Goal: Task Accomplishment & Management: Use online tool/utility

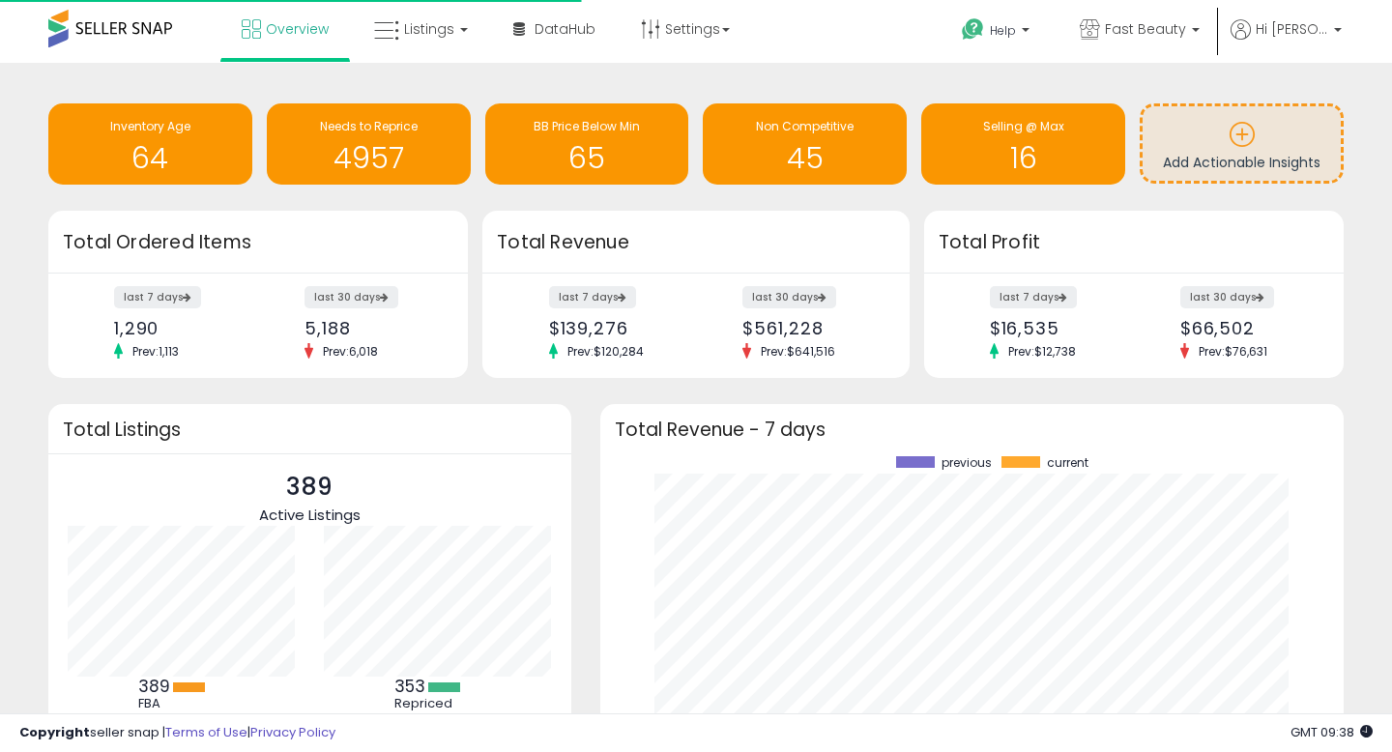
scroll to position [269, 704]
click at [1153, 41] on p "Fast Beauty" at bounding box center [1139, 31] width 120 height 24
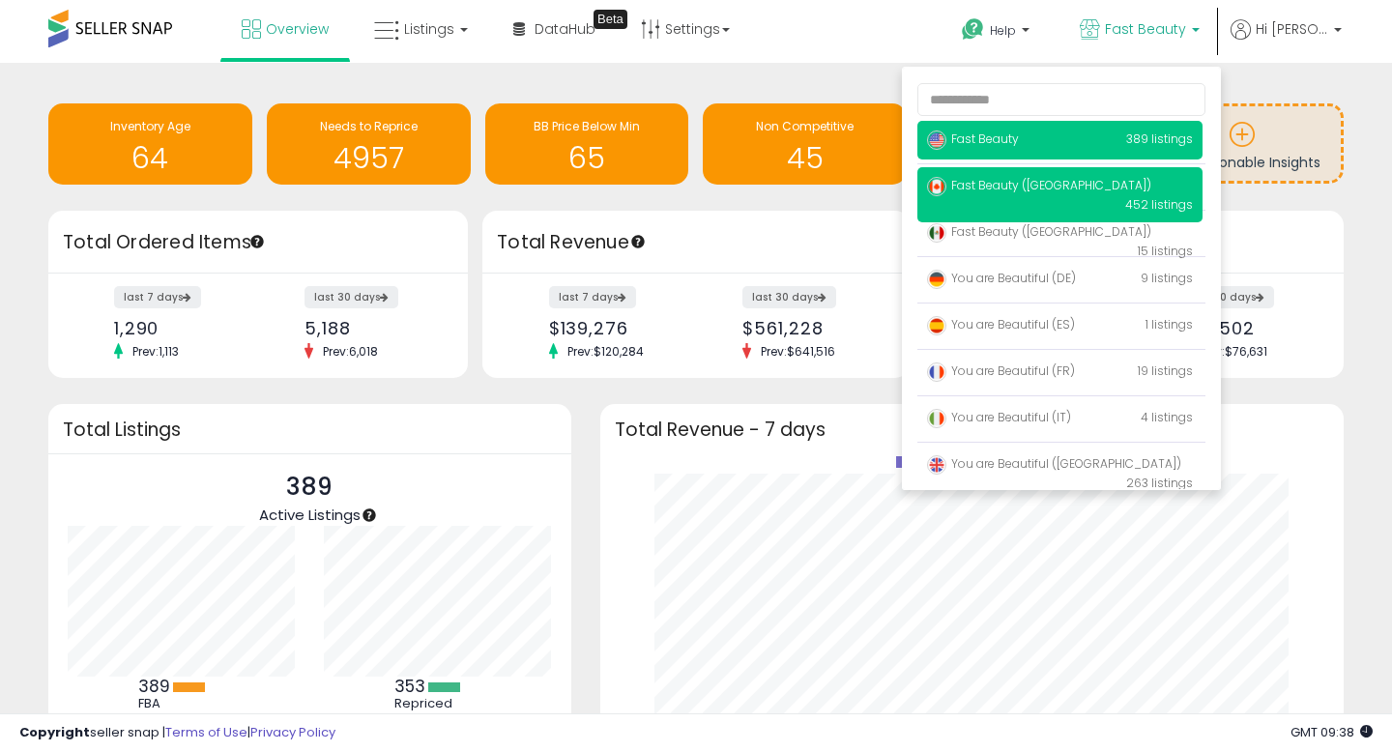
click at [1062, 181] on span "Fast Beauty ([GEOGRAPHIC_DATA])" at bounding box center [1039, 185] width 224 height 16
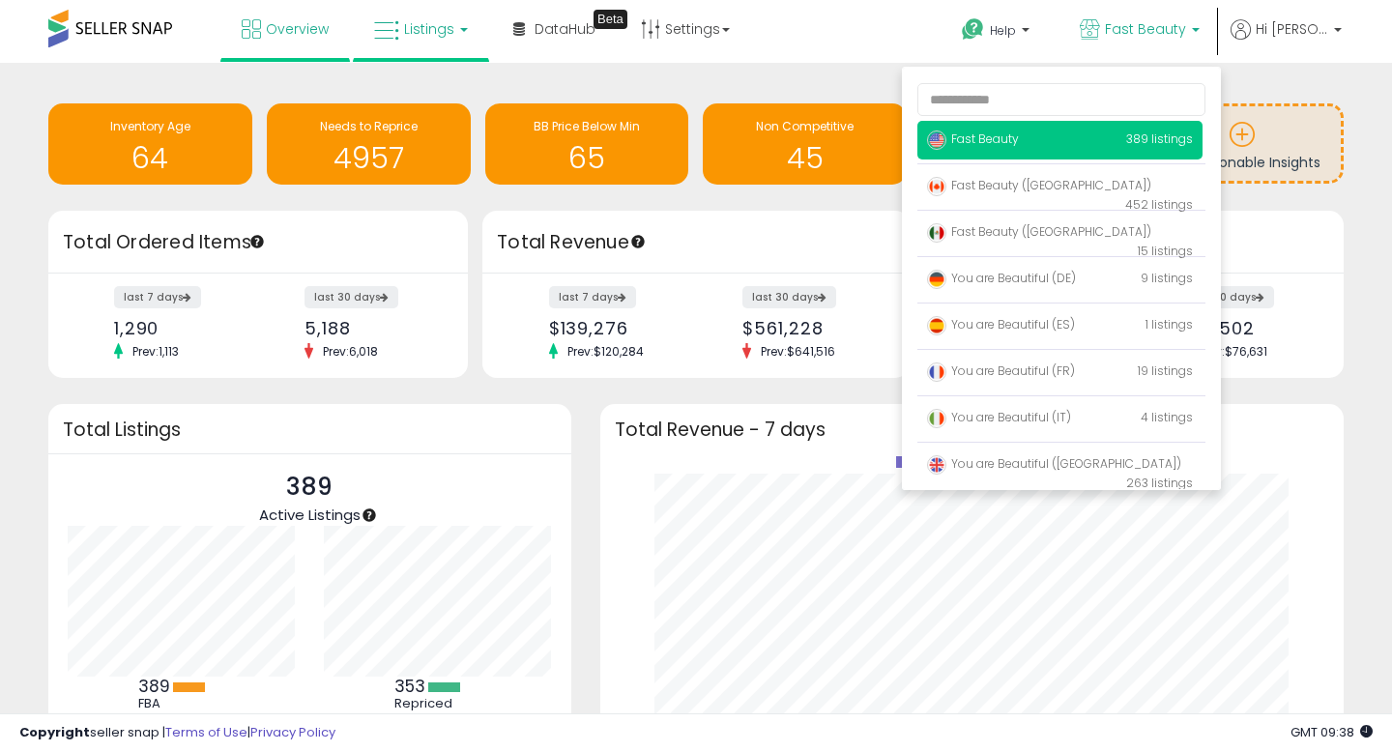
click at [418, 39] on link "Listings" at bounding box center [420, 29] width 123 height 58
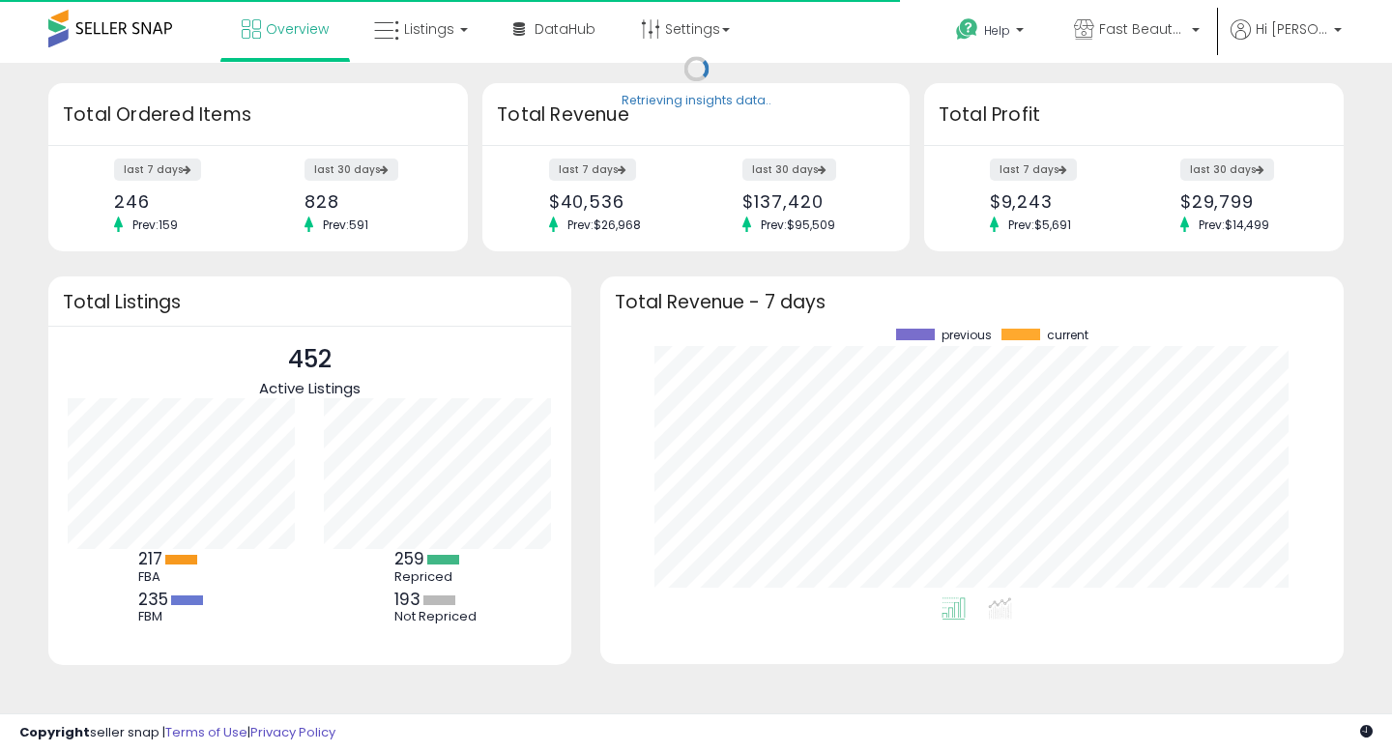
scroll to position [269, 704]
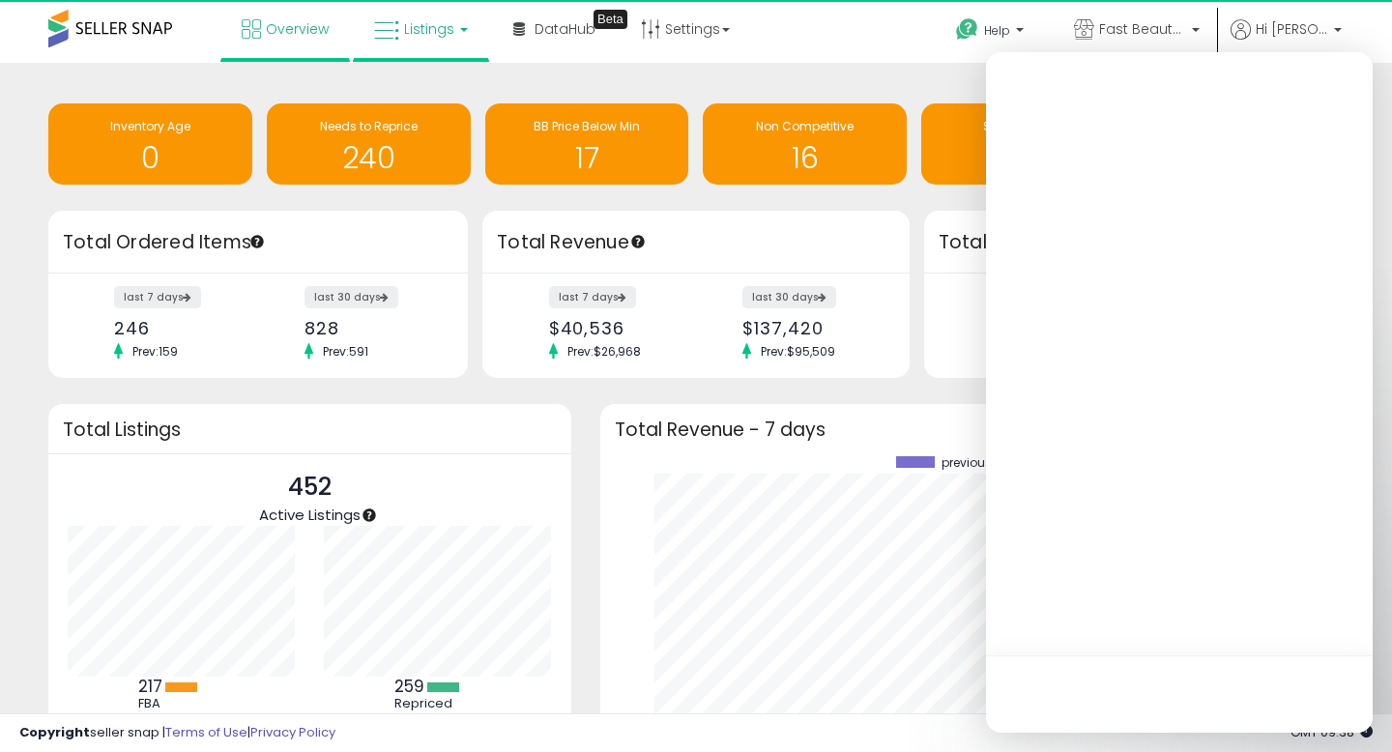
click at [414, 45] on link "Listings" at bounding box center [420, 29] width 123 height 58
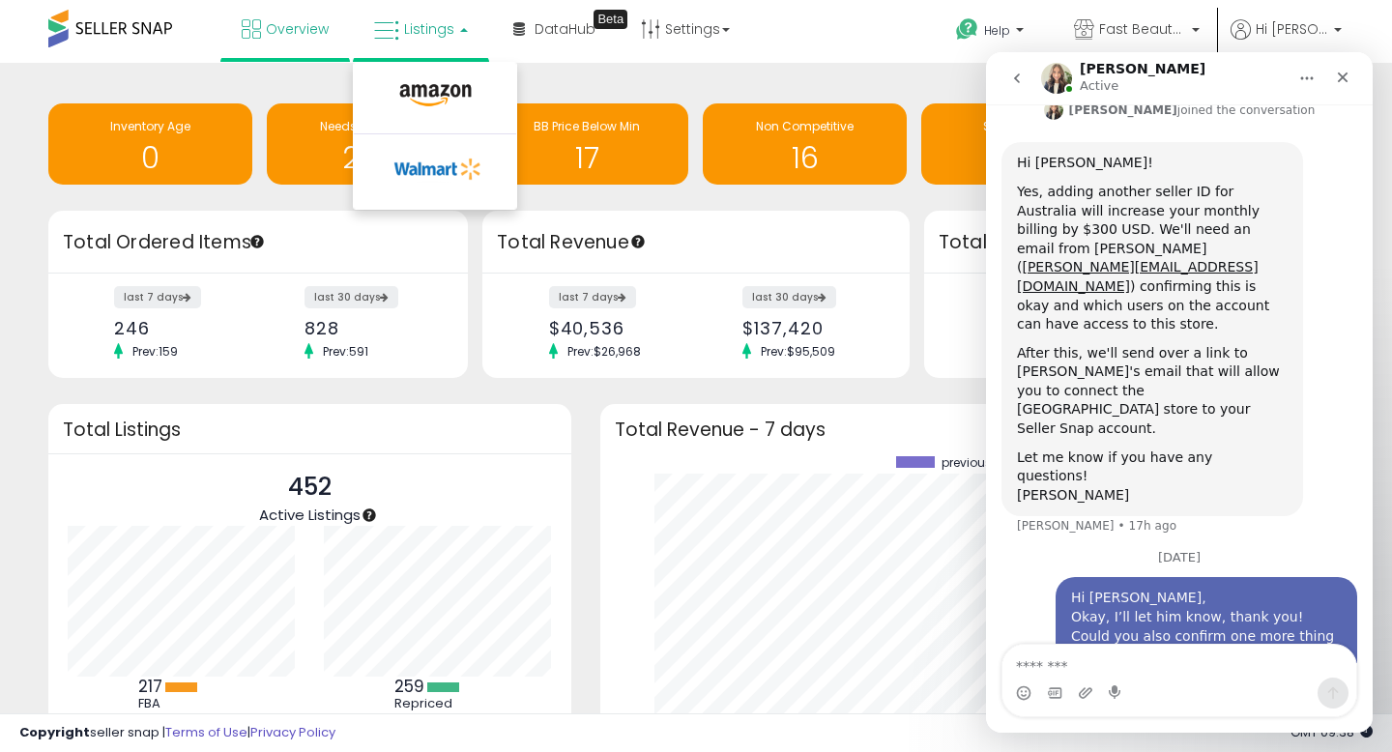
scroll to position [490, 0]
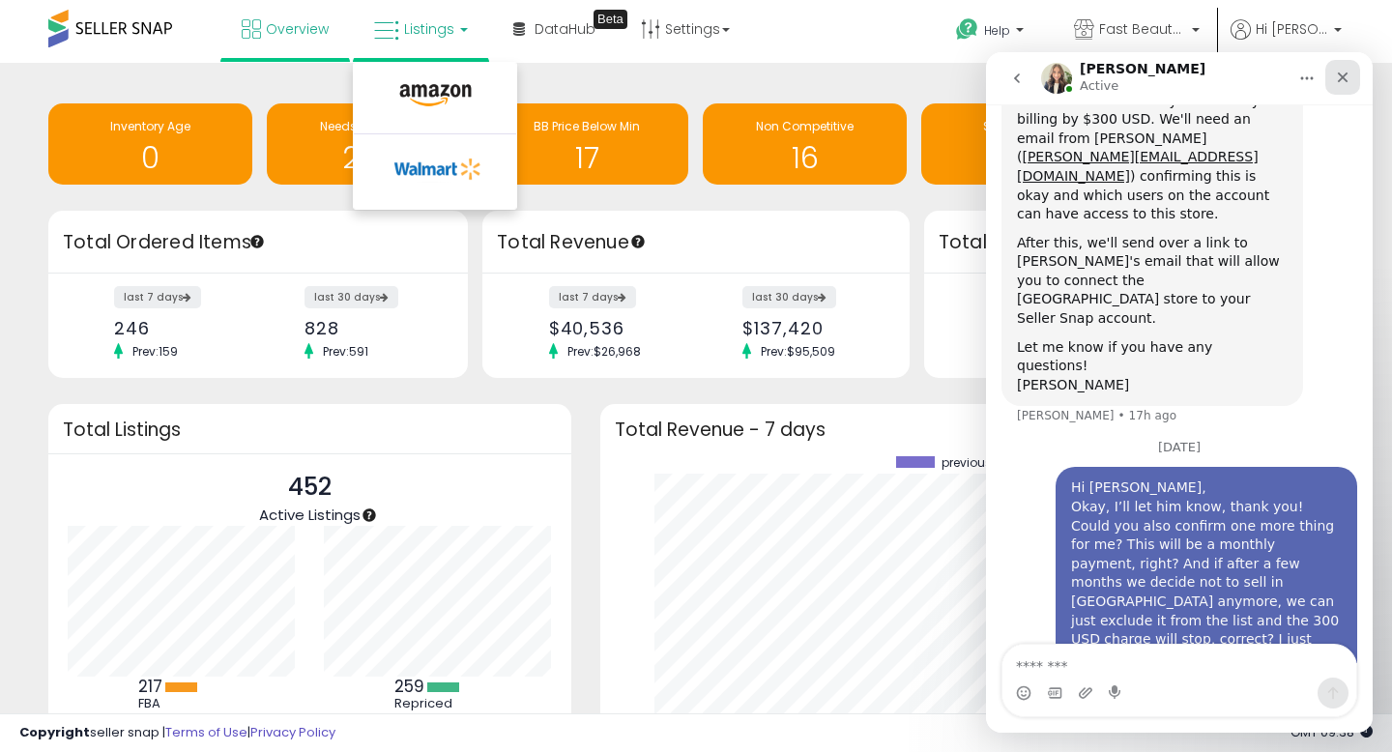
click at [1339, 84] on icon "Close" at bounding box center [1342, 77] width 15 height 15
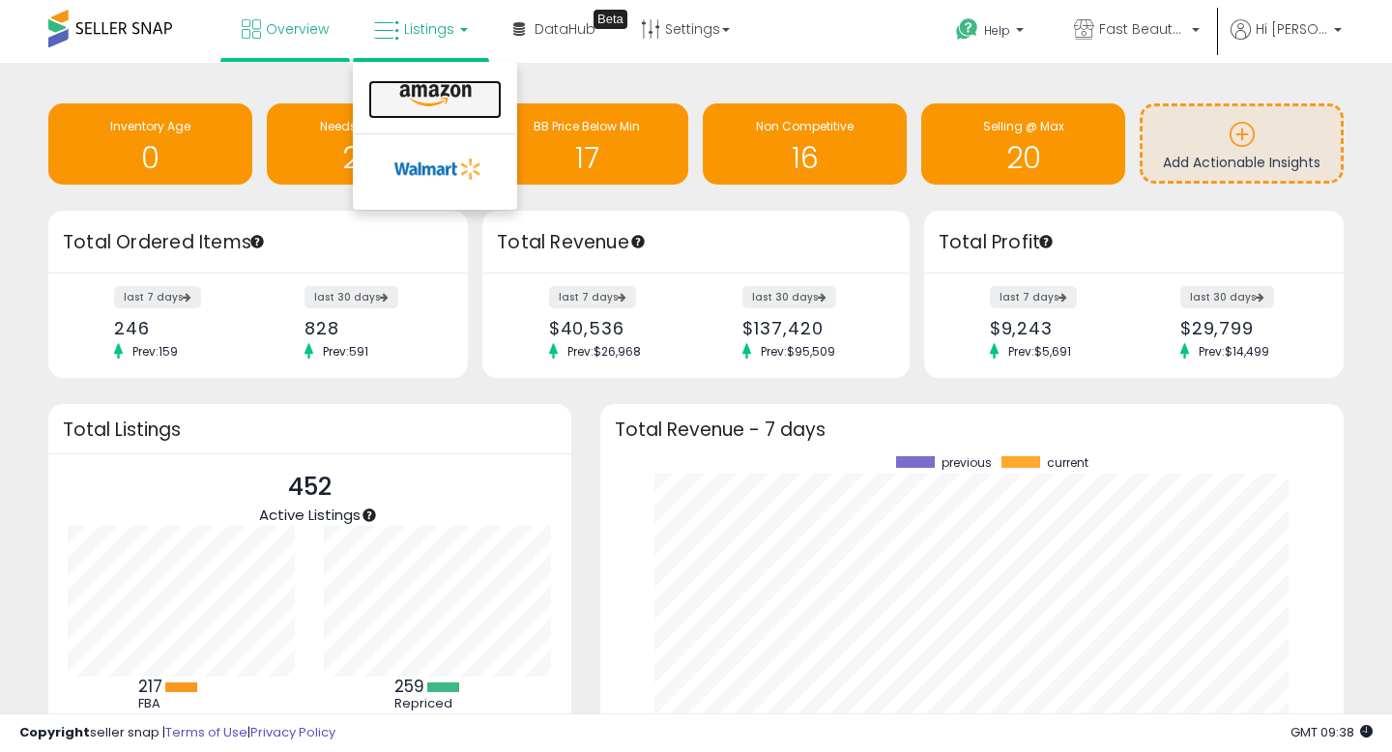
click at [483, 90] on link at bounding box center [434, 99] width 133 height 39
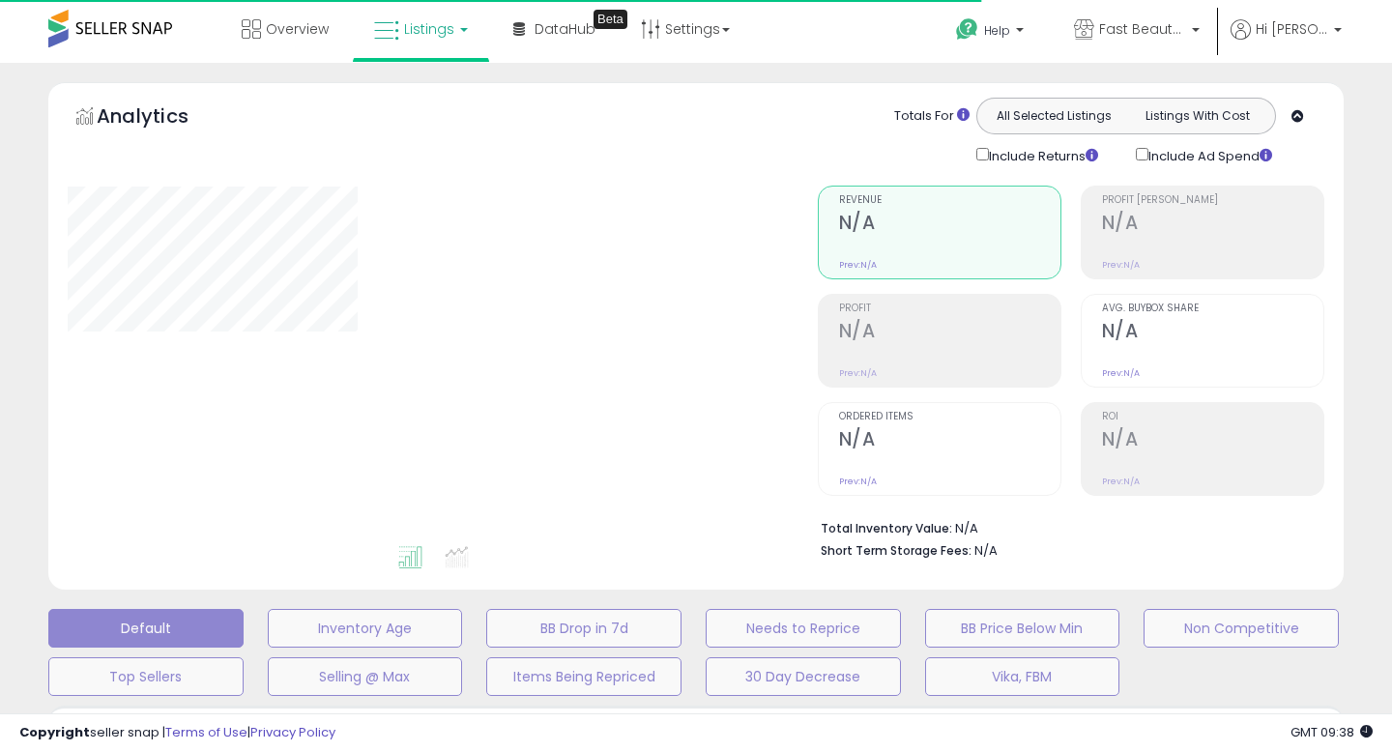
type input "**********"
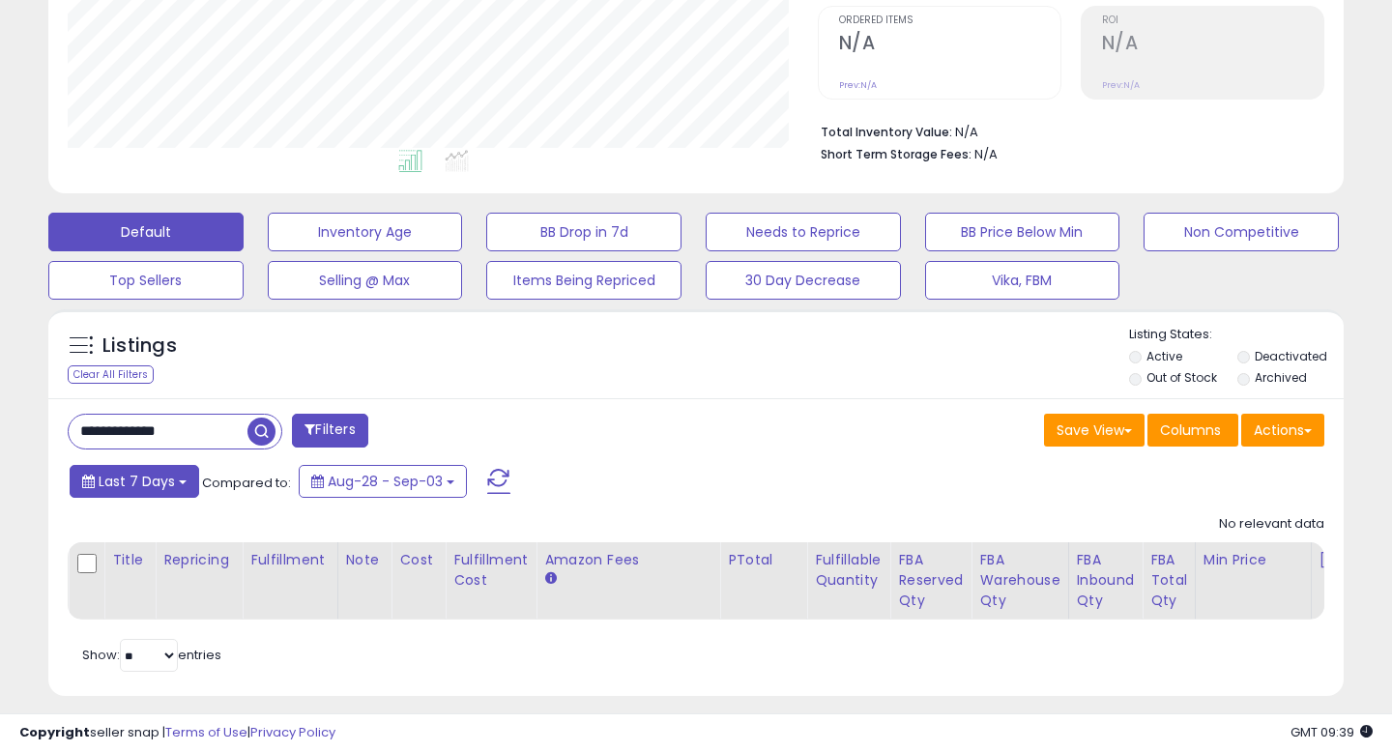
scroll to position [413, 0]
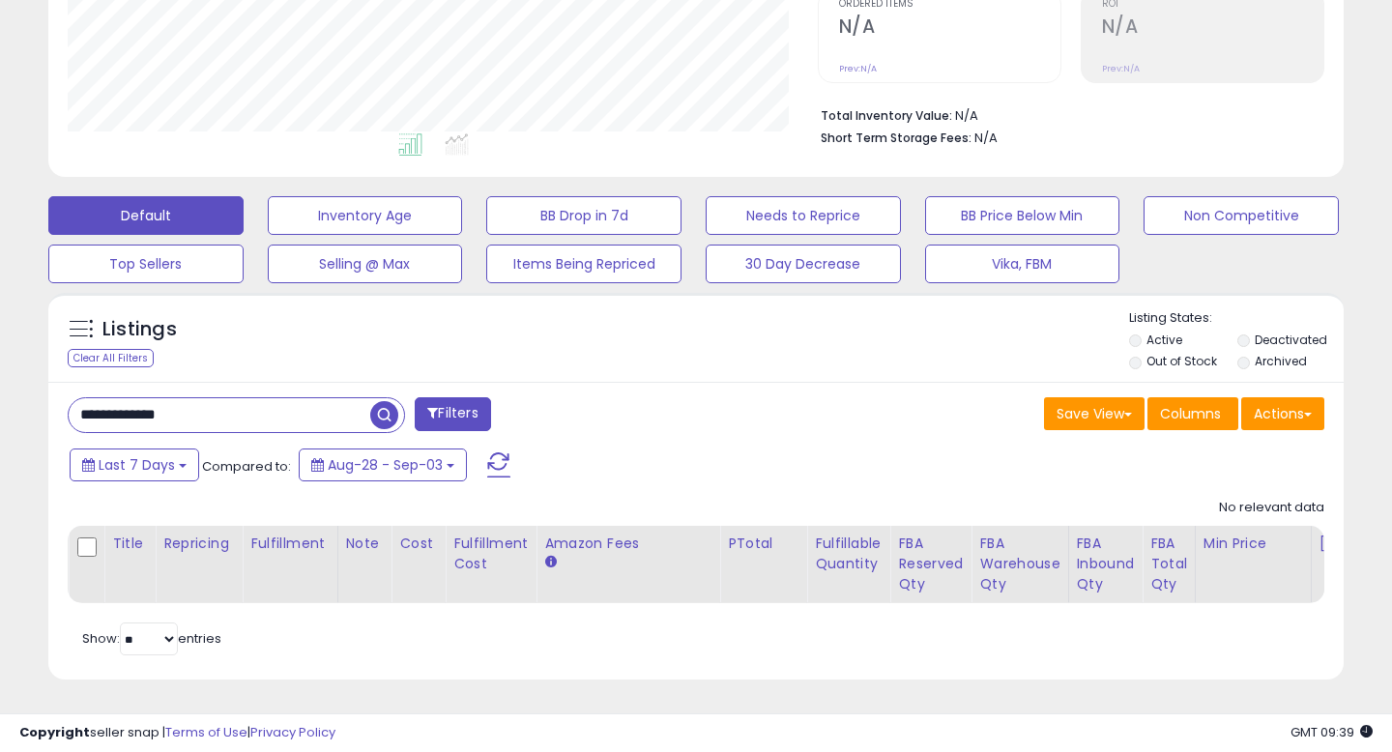
drag, startPoint x: 210, startPoint y: 422, endPoint x: 13, endPoint y: 420, distance: 197.2
click at [12, 421] on div "**********" at bounding box center [696, 186] width 1372 height 1034
type input "*"
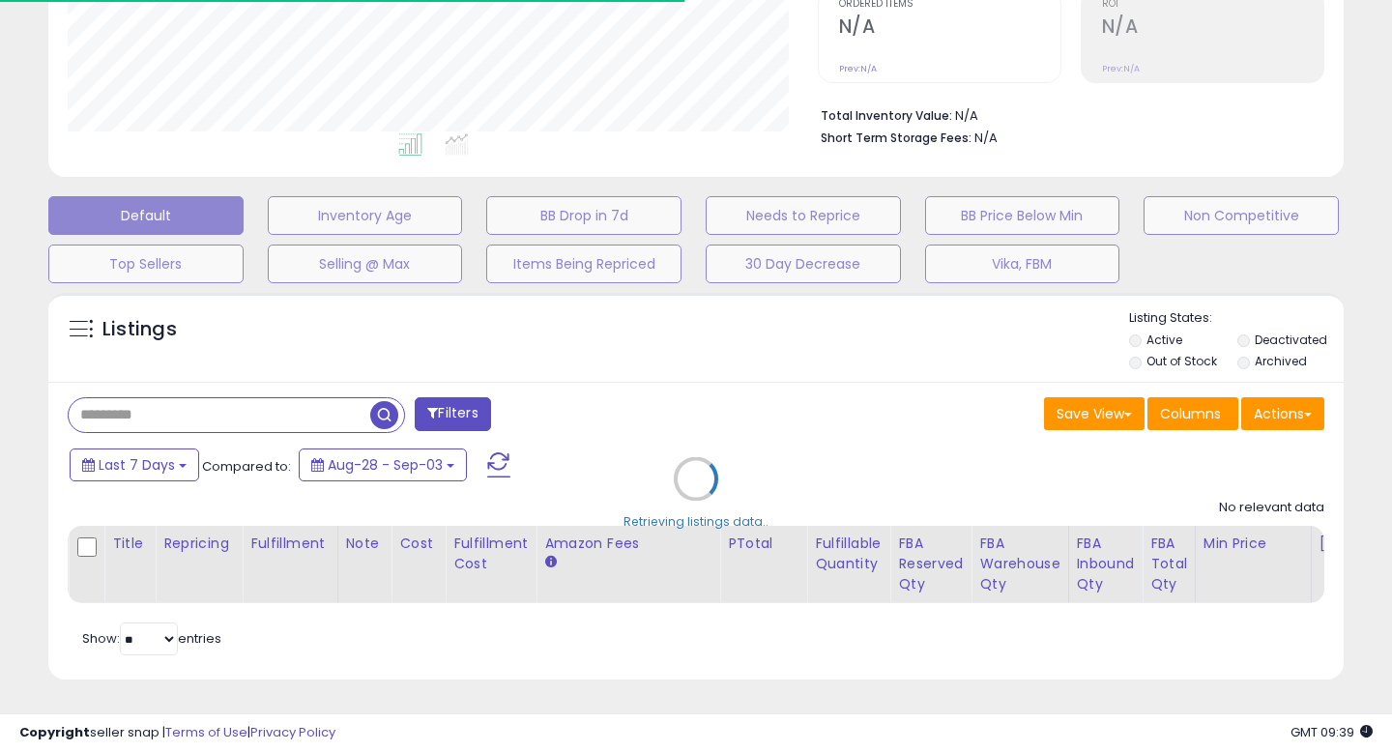
type input "*"
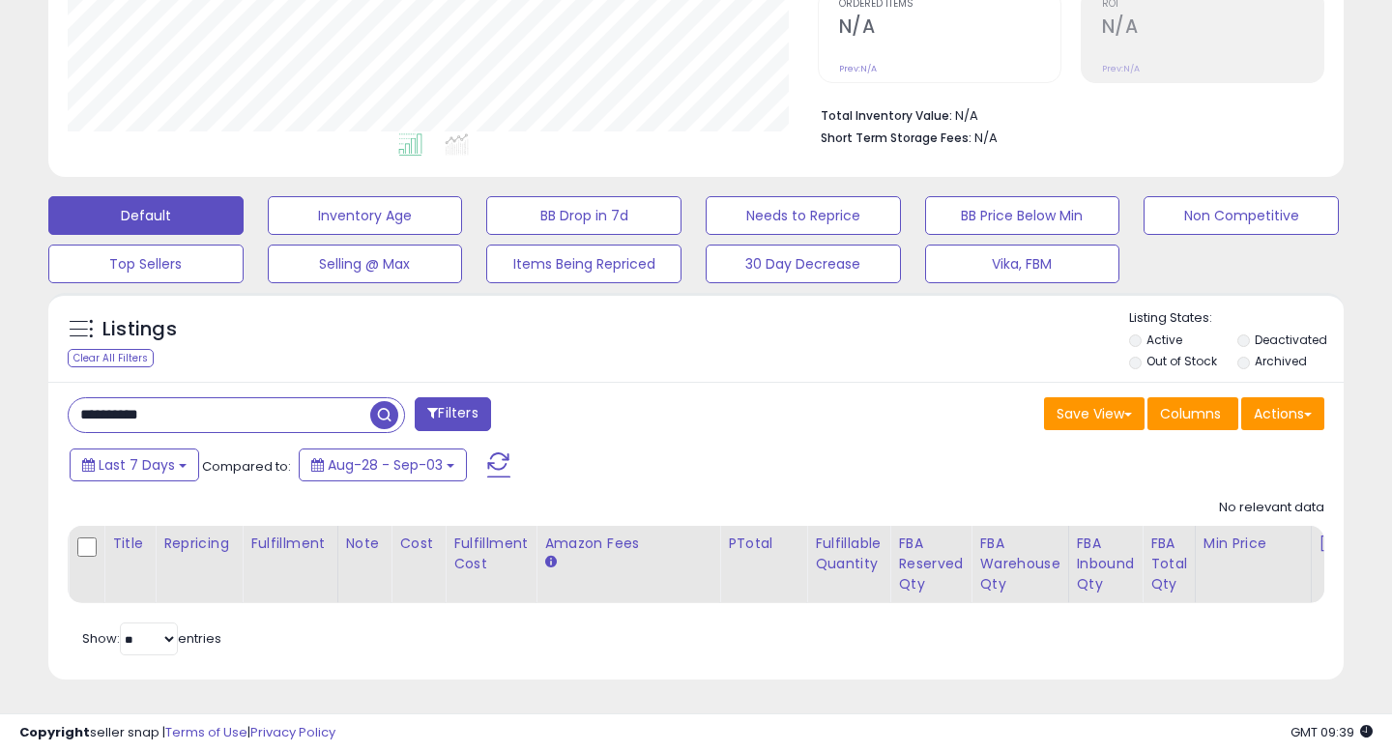
scroll to position [396, 749]
type input "**********"
click at [388, 413] on span "button" at bounding box center [384, 415] width 28 height 28
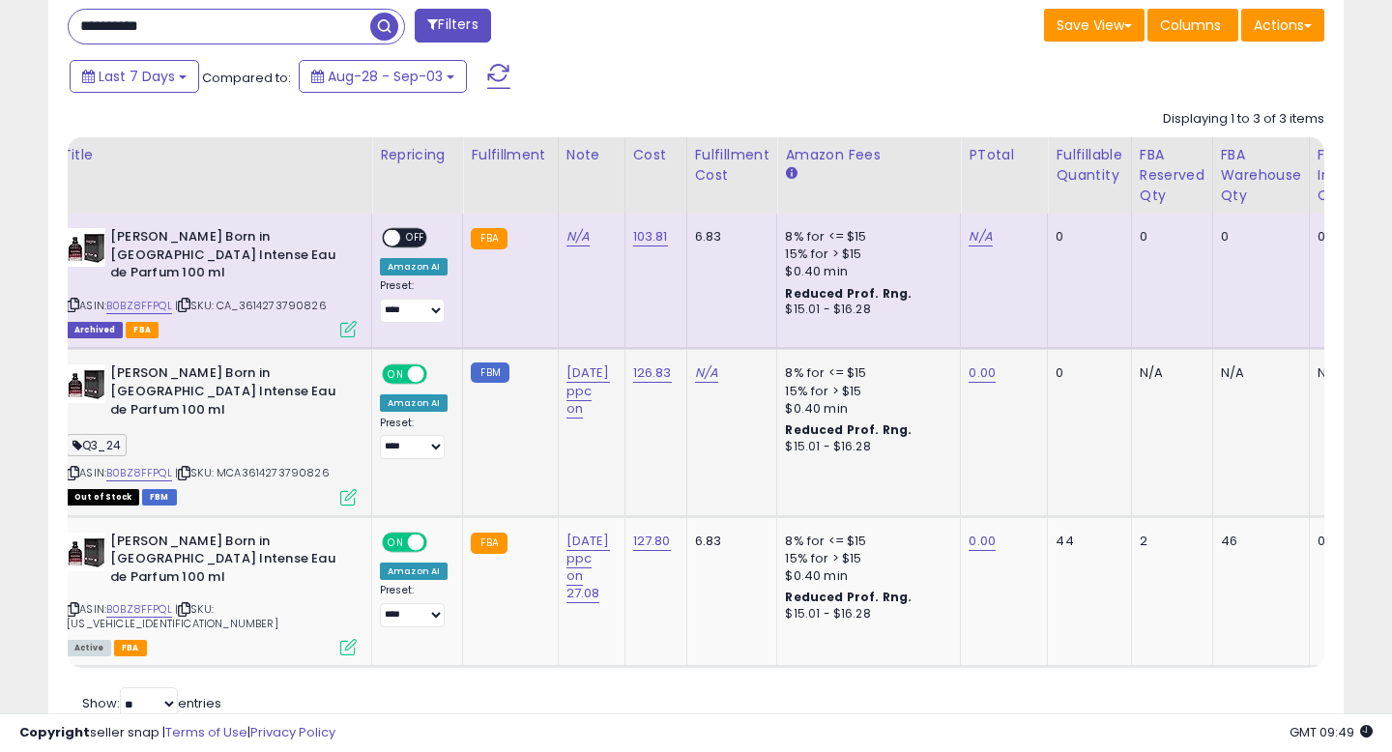
scroll to position [0, 0]
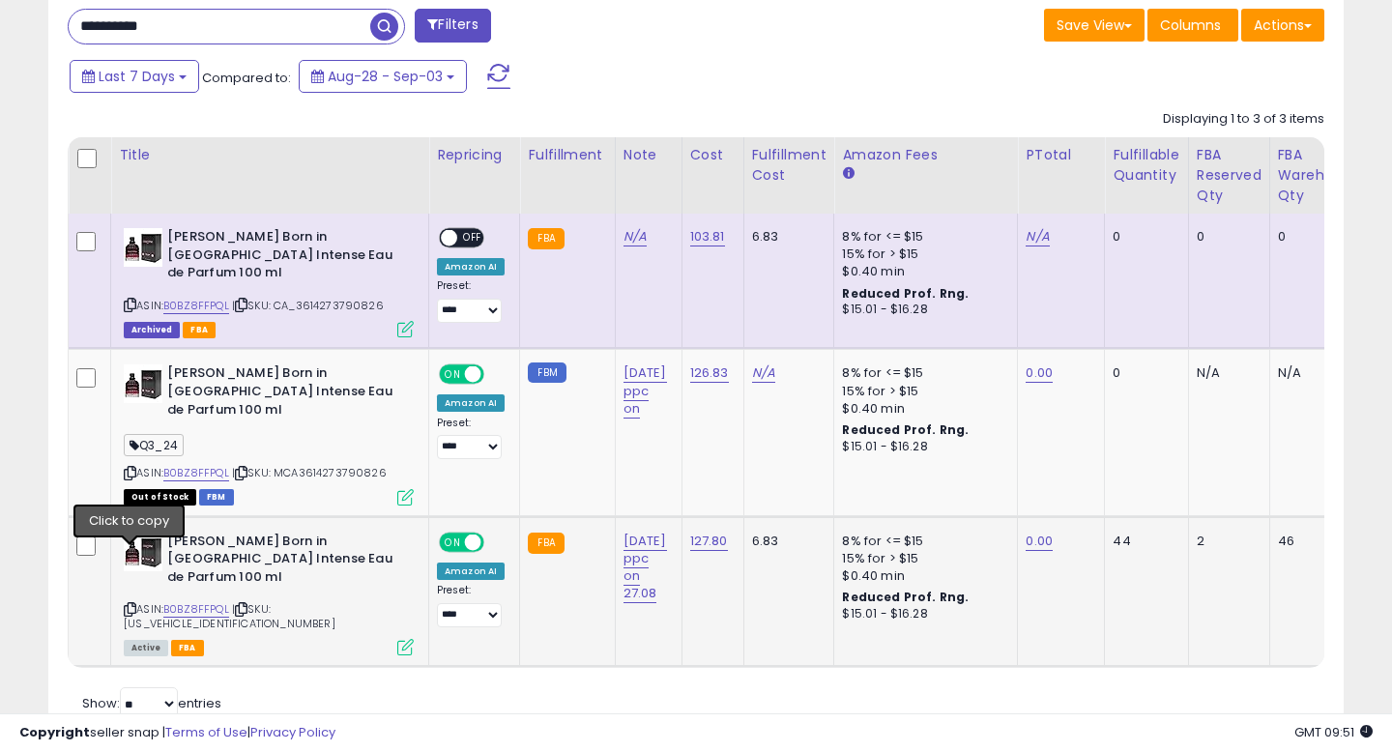
click at [131, 604] on icon at bounding box center [130, 609] width 13 height 11
drag, startPoint x: 396, startPoint y: 433, endPoint x: 305, endPoint y: 435, distance: 90.9
click at [305, 435] on div "ASIN: B0BZ8FFPQL | SKU: MCA3614273790826 Out of Stock FBM" at bounding box center [269, 433] width 290 height 138
copy span "3614273790826"
click at [129, 468] on icon at bounding box center [130, 473] width 13 height 11
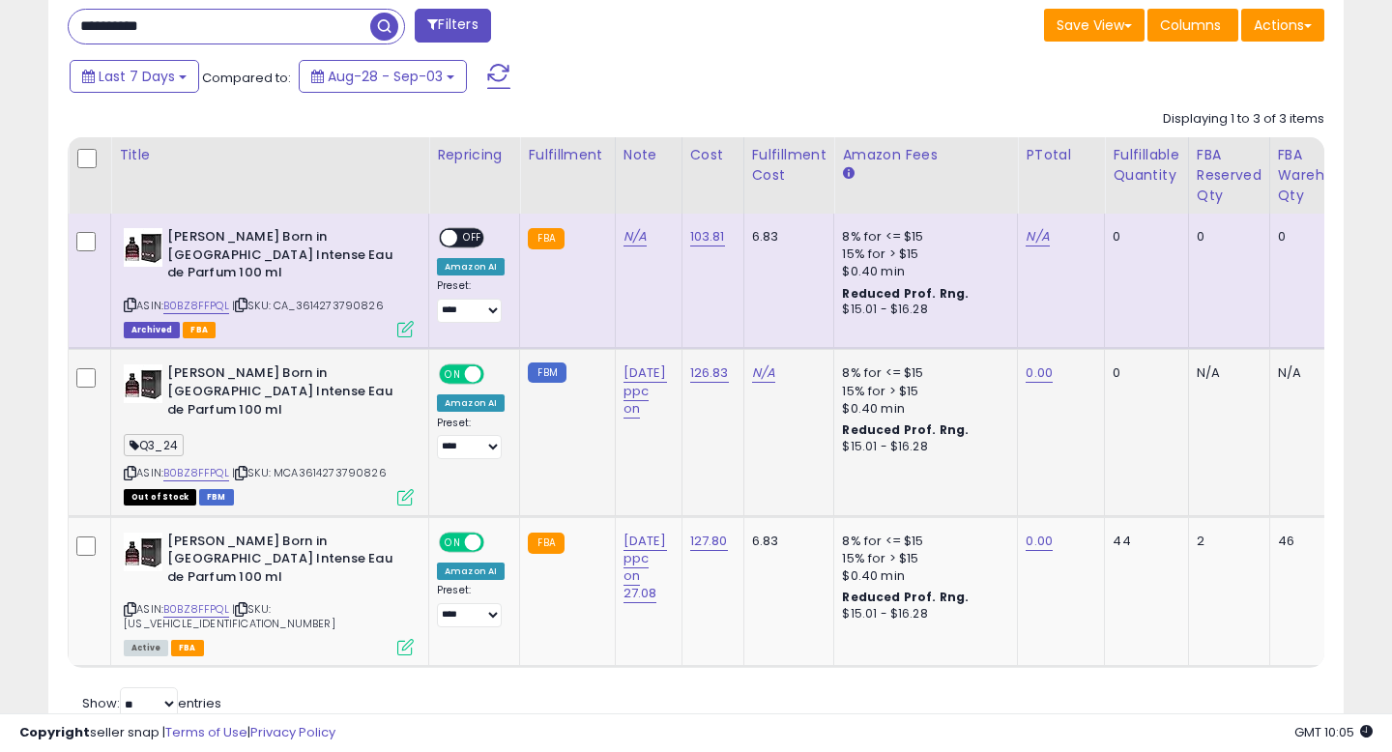
drag, startPoint x: 405, startPoint y: 434, endPoint x: 304, endPoint y: 435, distance: 100.5
click at [304, 435] on div "ASIN: B0BZ8FFPQL | SKU: MCA3614273790826 Out of Stock FBM" at bounding box center [269, 433] width 290 height 138
copy span "3614273790826"
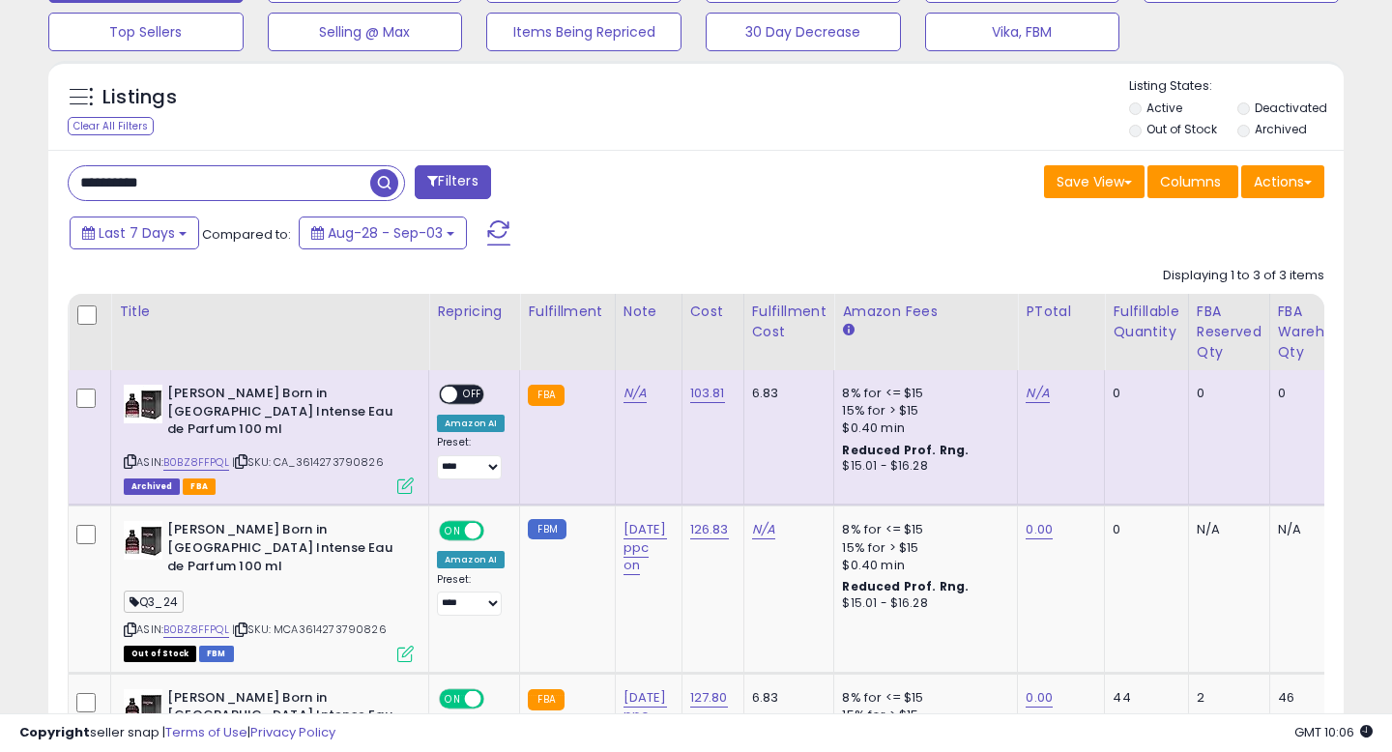
scroll to position [628, 0]
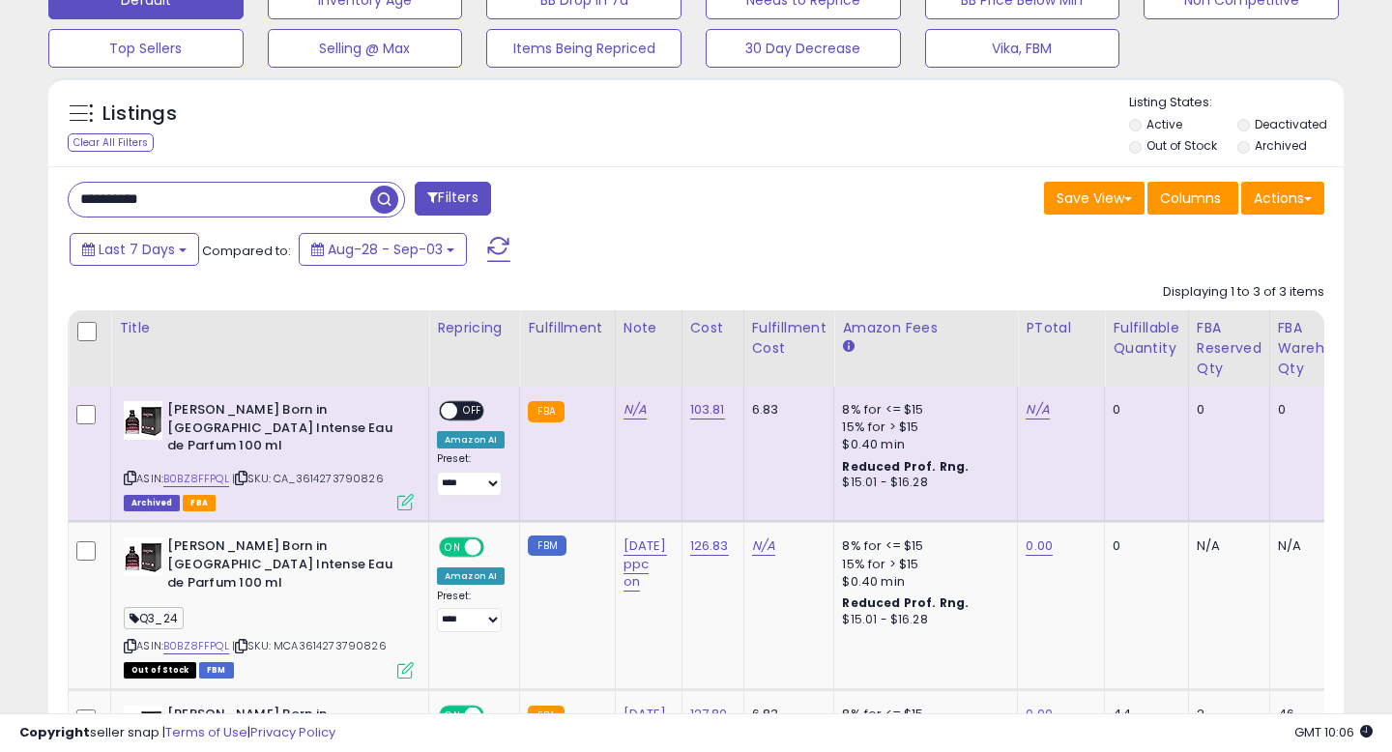
drag, startPoint x: 189, startPoint y: 200, endPoint x: 43, endPoint y: 197, distance: 146.9
click at [43, 200] on div "Listings Clear All Filters" at bounding box center [696, 505] width 1324 height 875
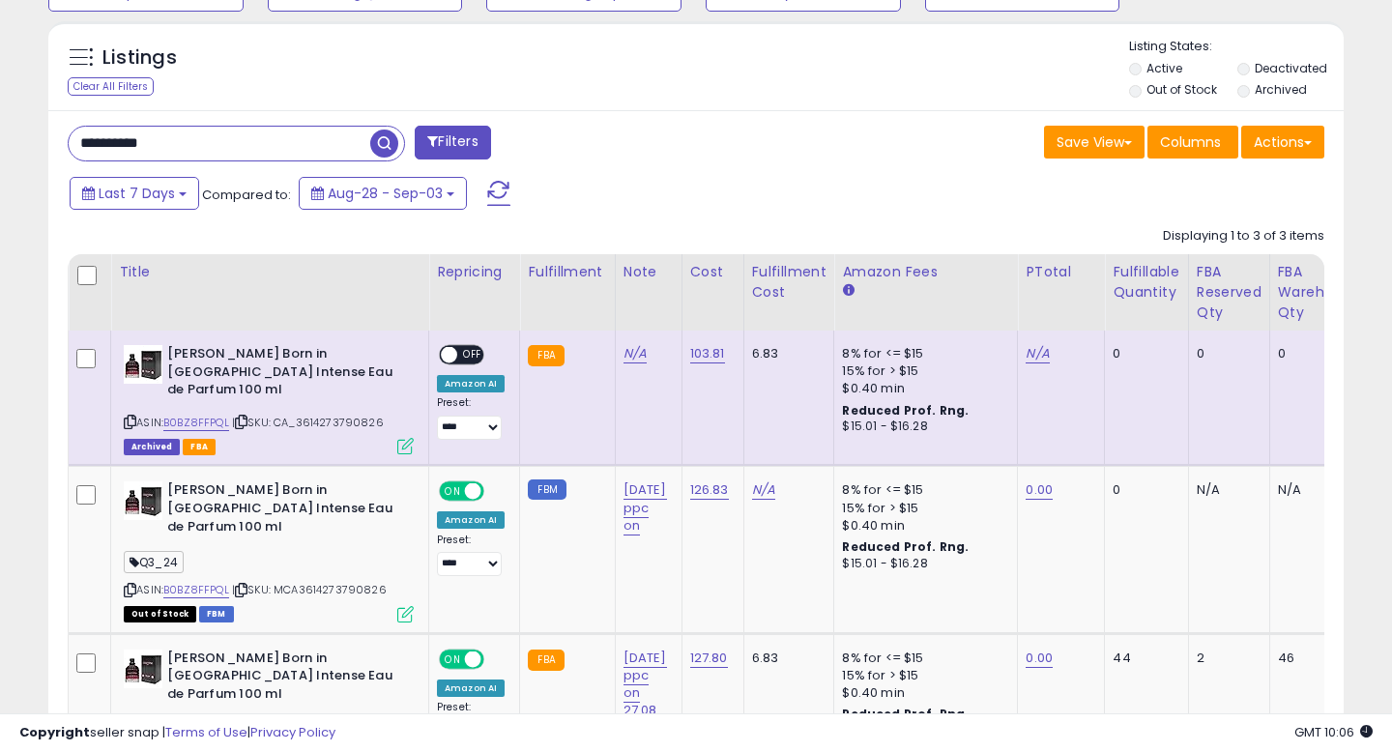
scroll to position [656, 0]
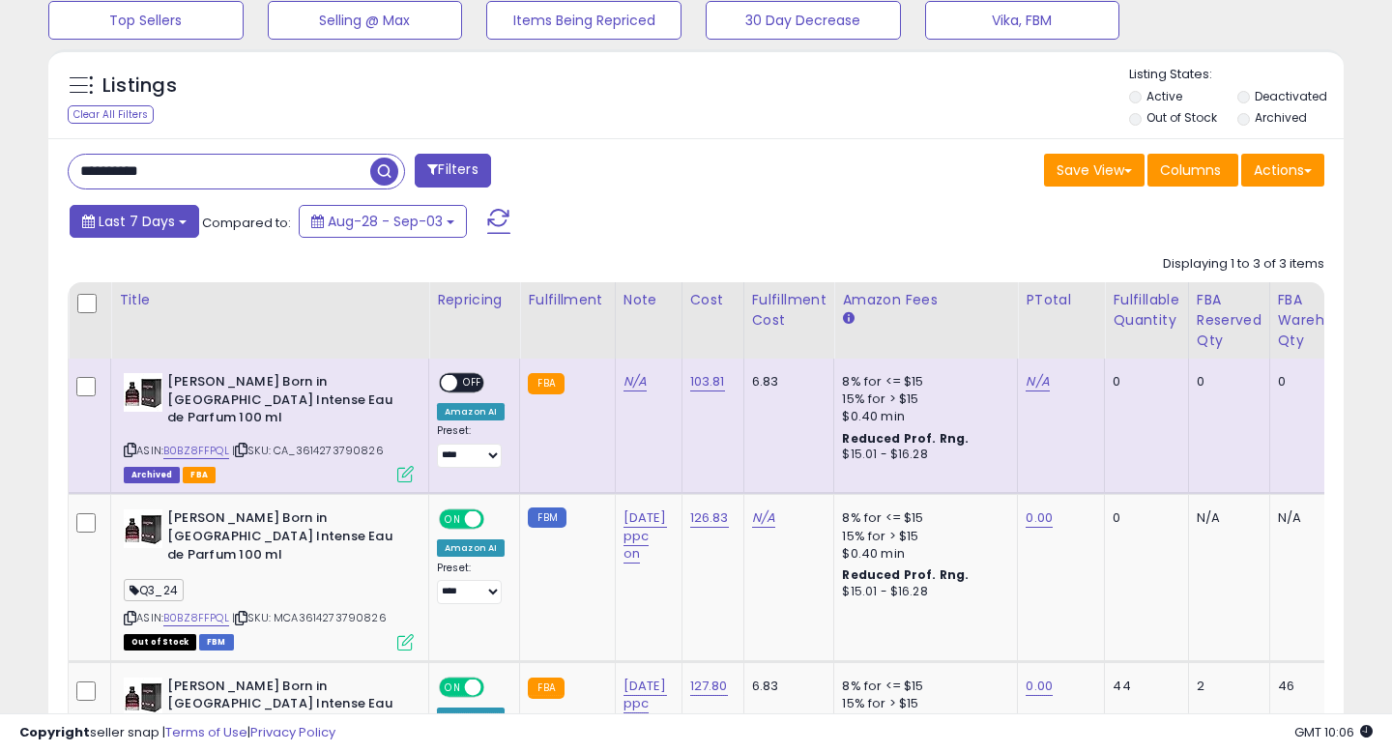
click at [168, 217] on span "Last 7 Days" at bounding box center [137, 221] width 76 height 19
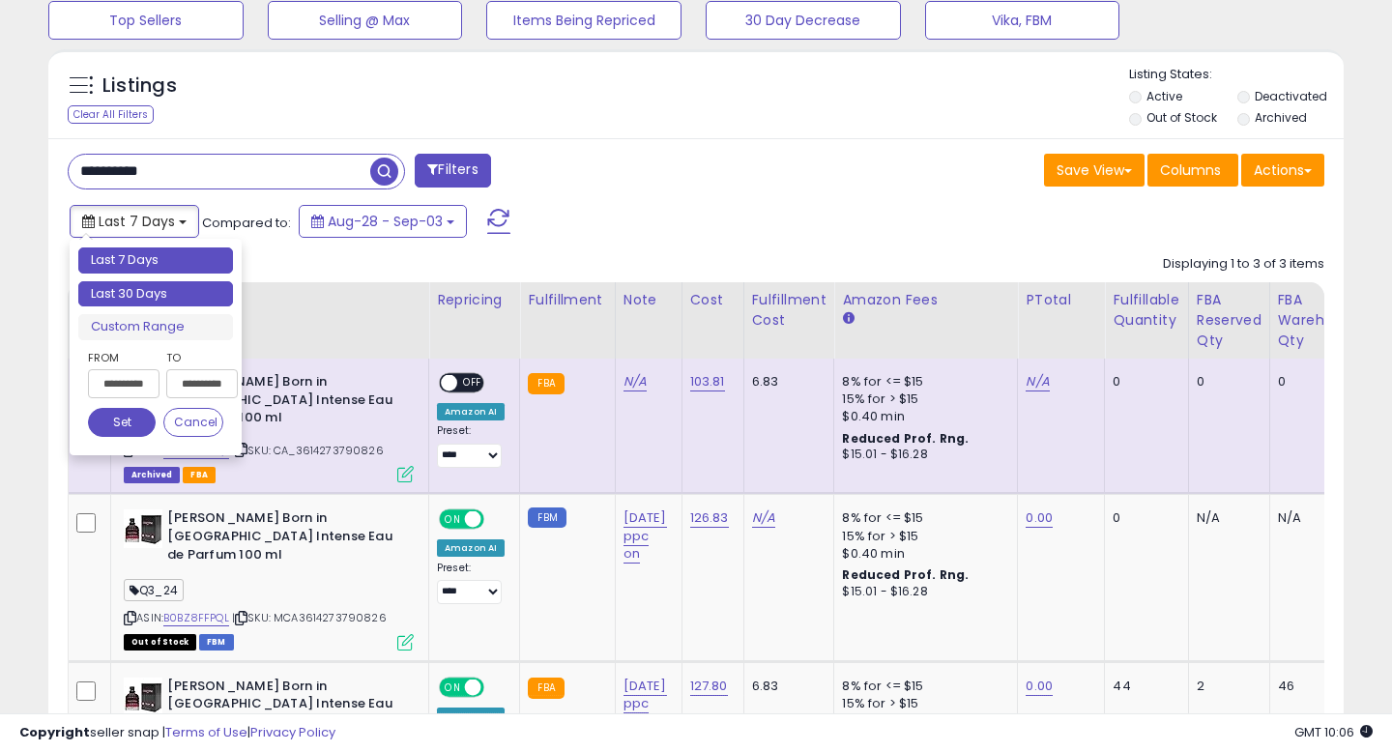
type input "**********"
click at [165, 295] on li "Last 30 Days" at bounding box center [155, 294] width 155 height 26
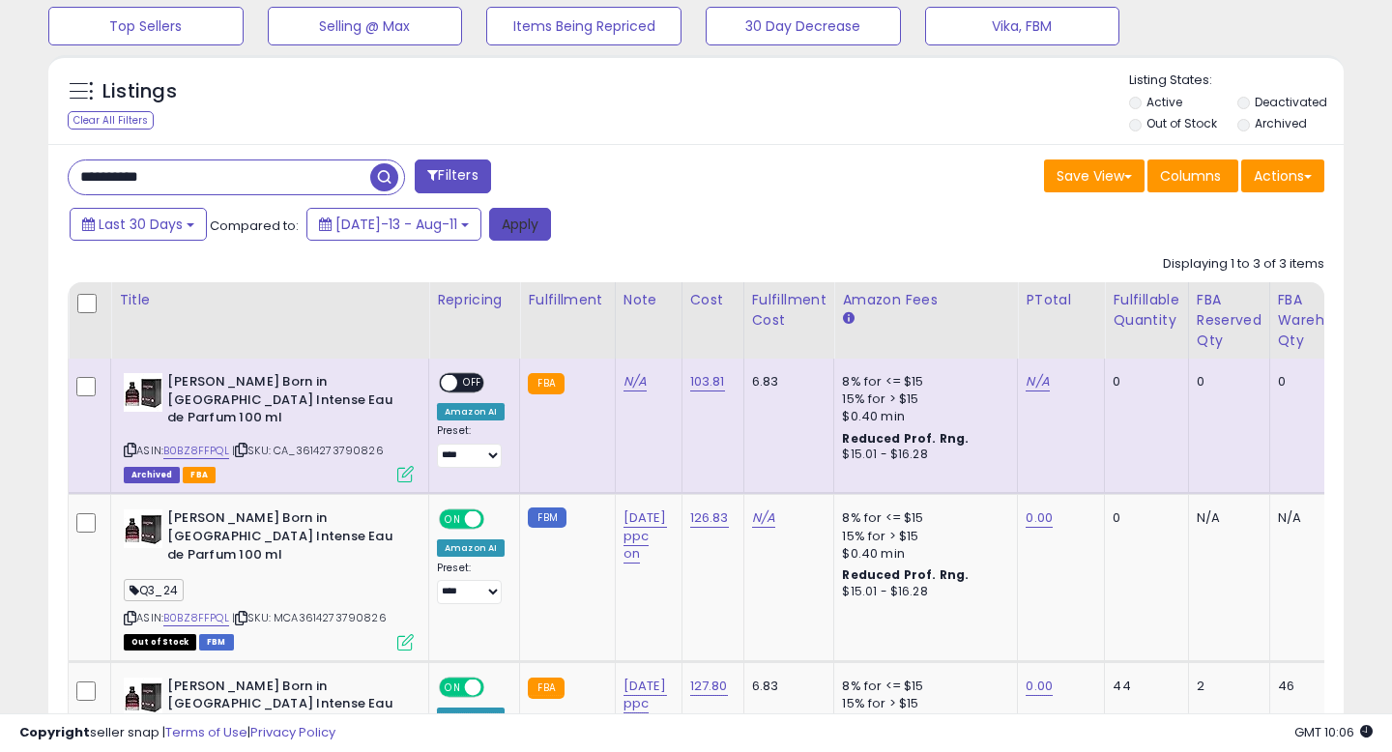
click at [489, 233] on button "Apply" at bounding box center [520, 224] width 62 height 33
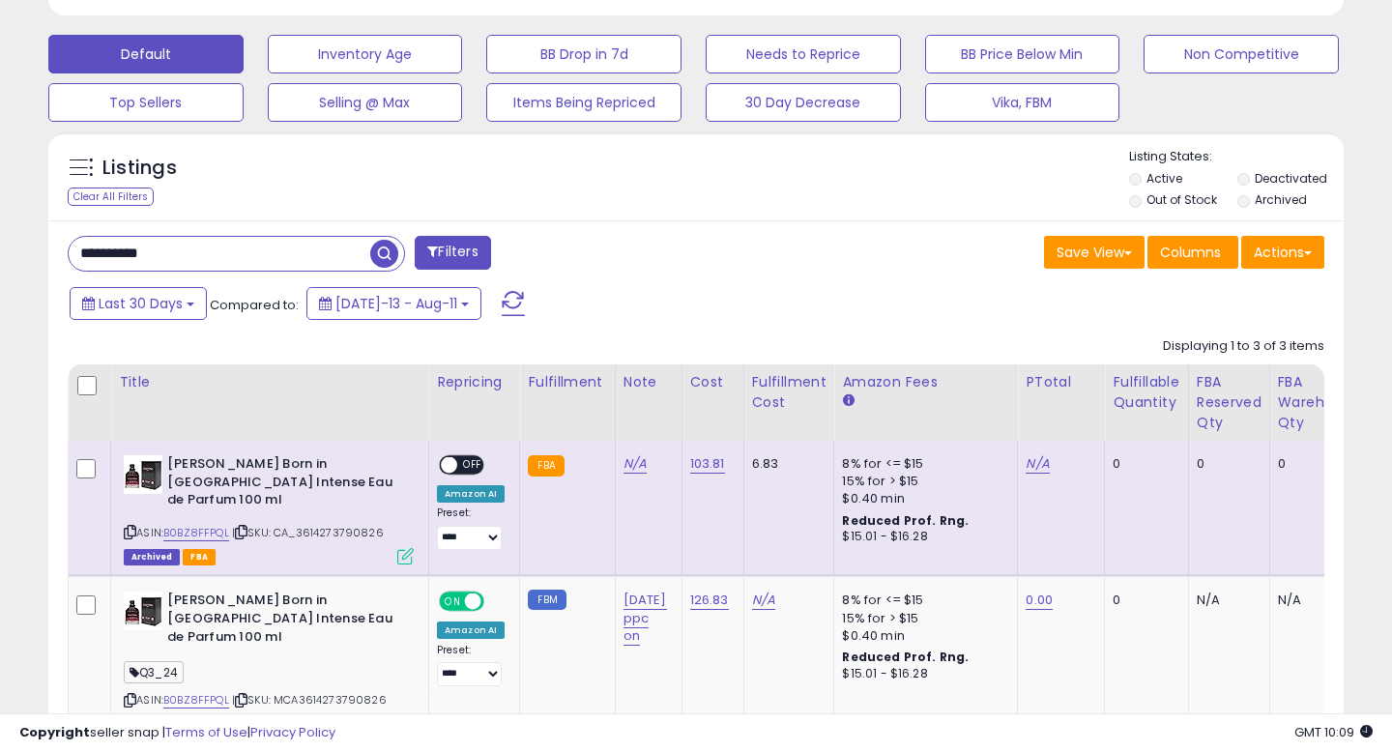
scroll to position [590, 0]
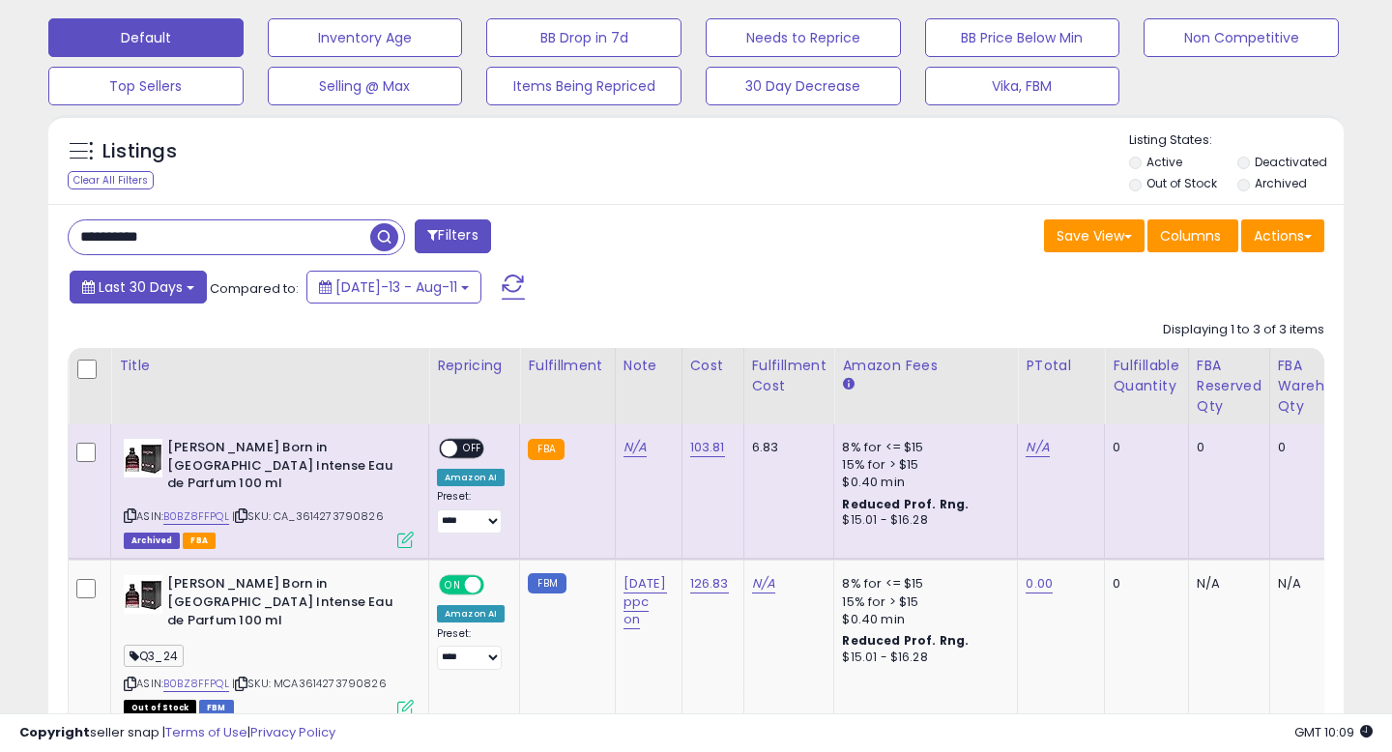
click at [173, 285] on span "Last 30 Days" at bounding box center [141, 286] width 84 height 19
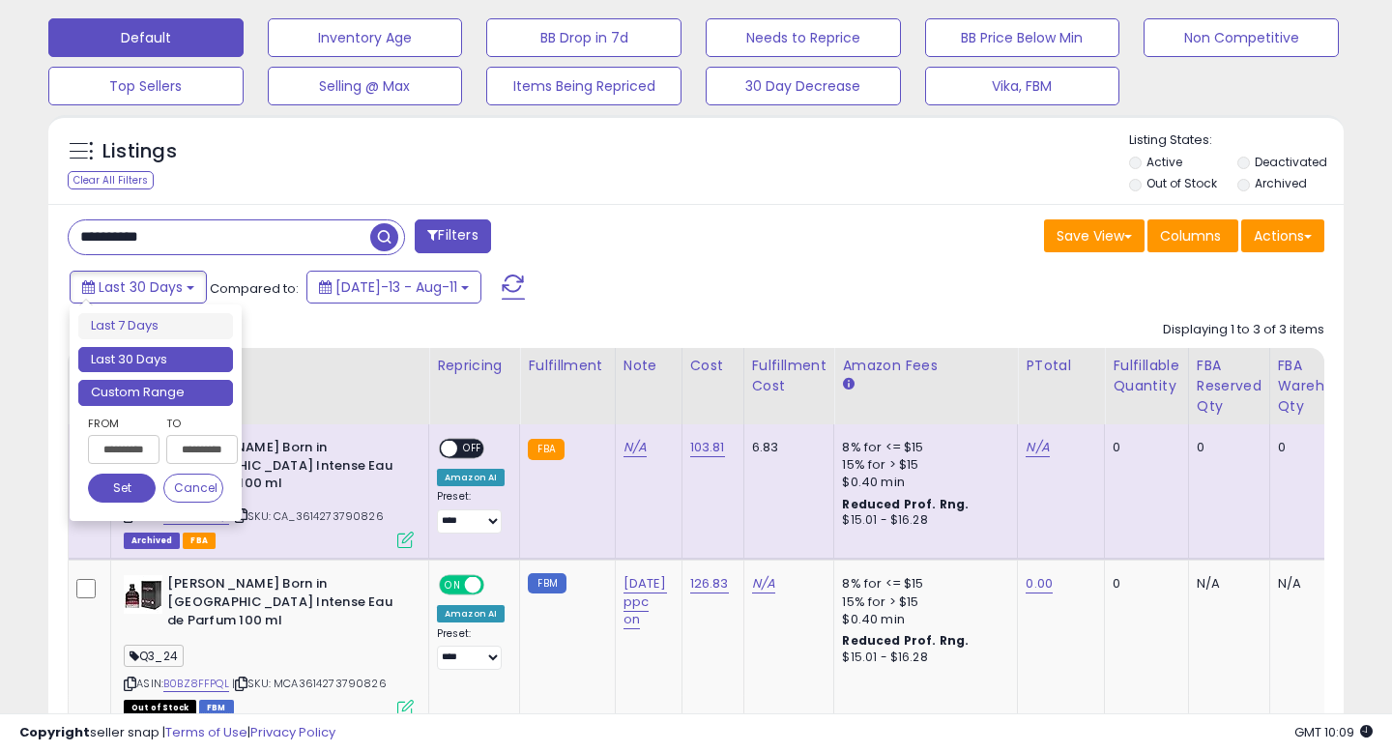
click at [141, 389] on li "Custom Range" at bounding box center [155, 393] width 155 height 26
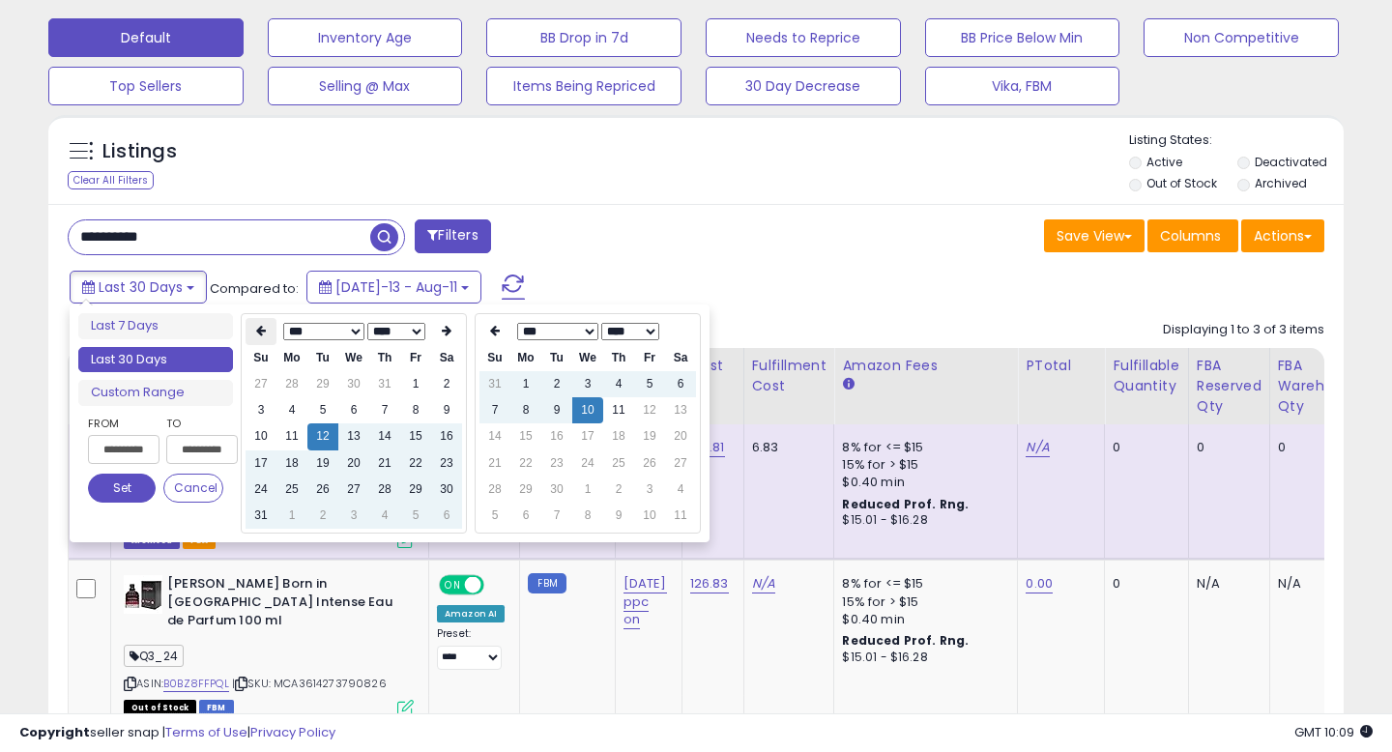
click at [256, 333] on icon at bounding box center [261, 331] width 10 height 12
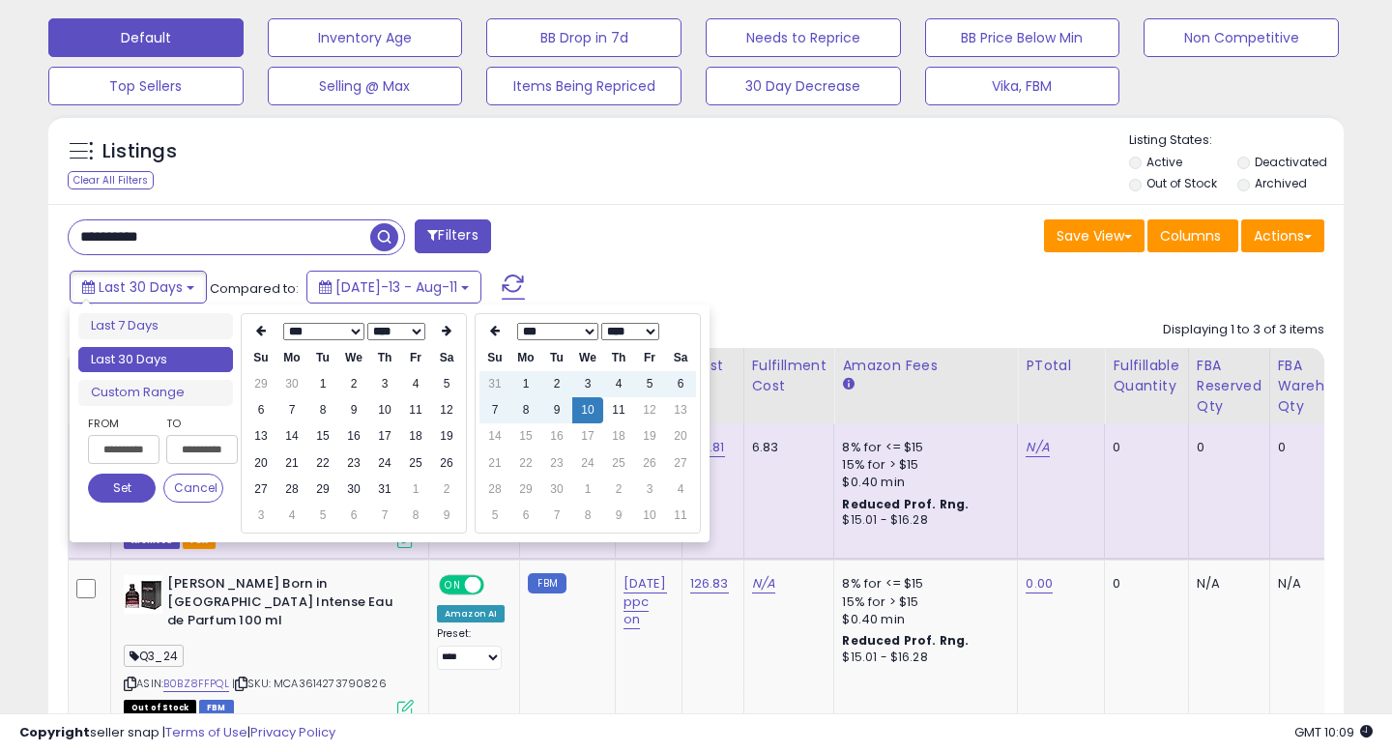
type input "**********"
click at [495, 344] on th at bounding box center [494, 331] width 31 height 27
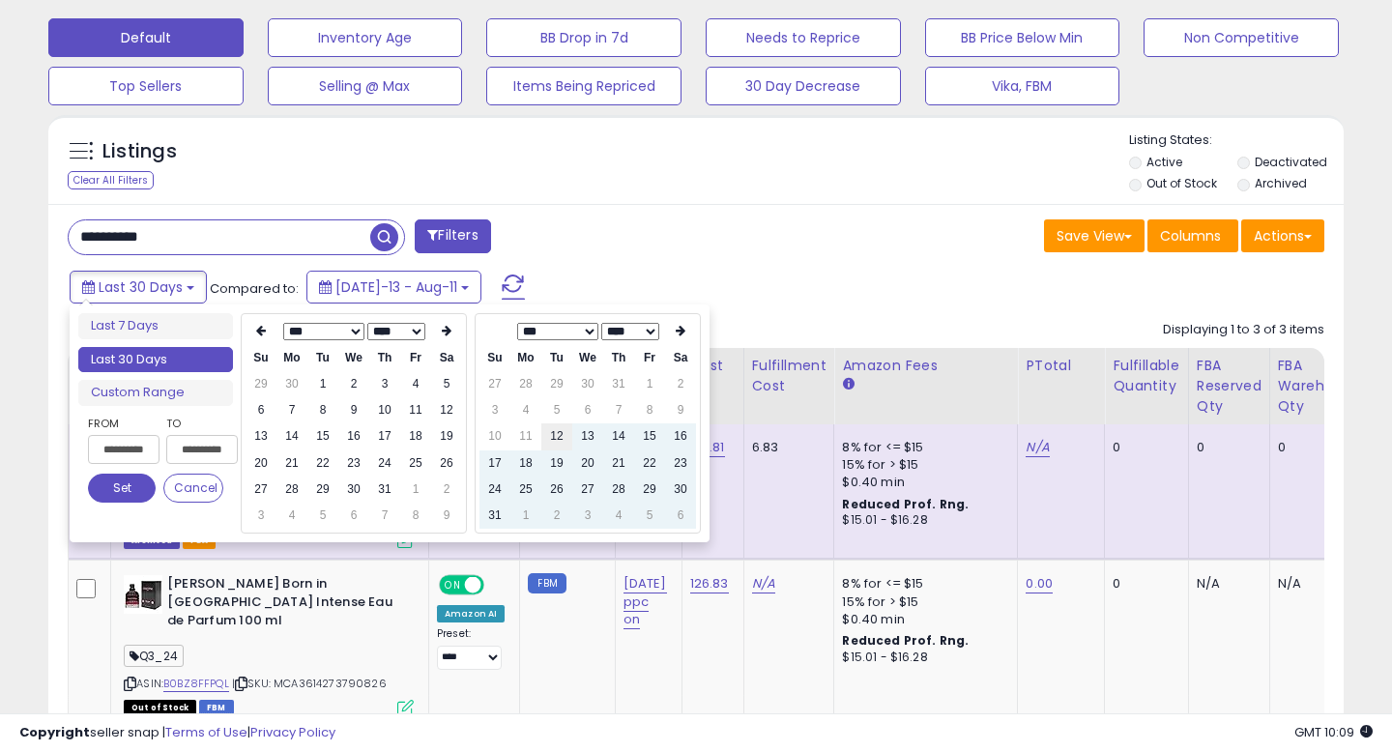
type input "**********"
click at [560, 443] on td "12" at bounding box center [556, 436] width 31 height 26
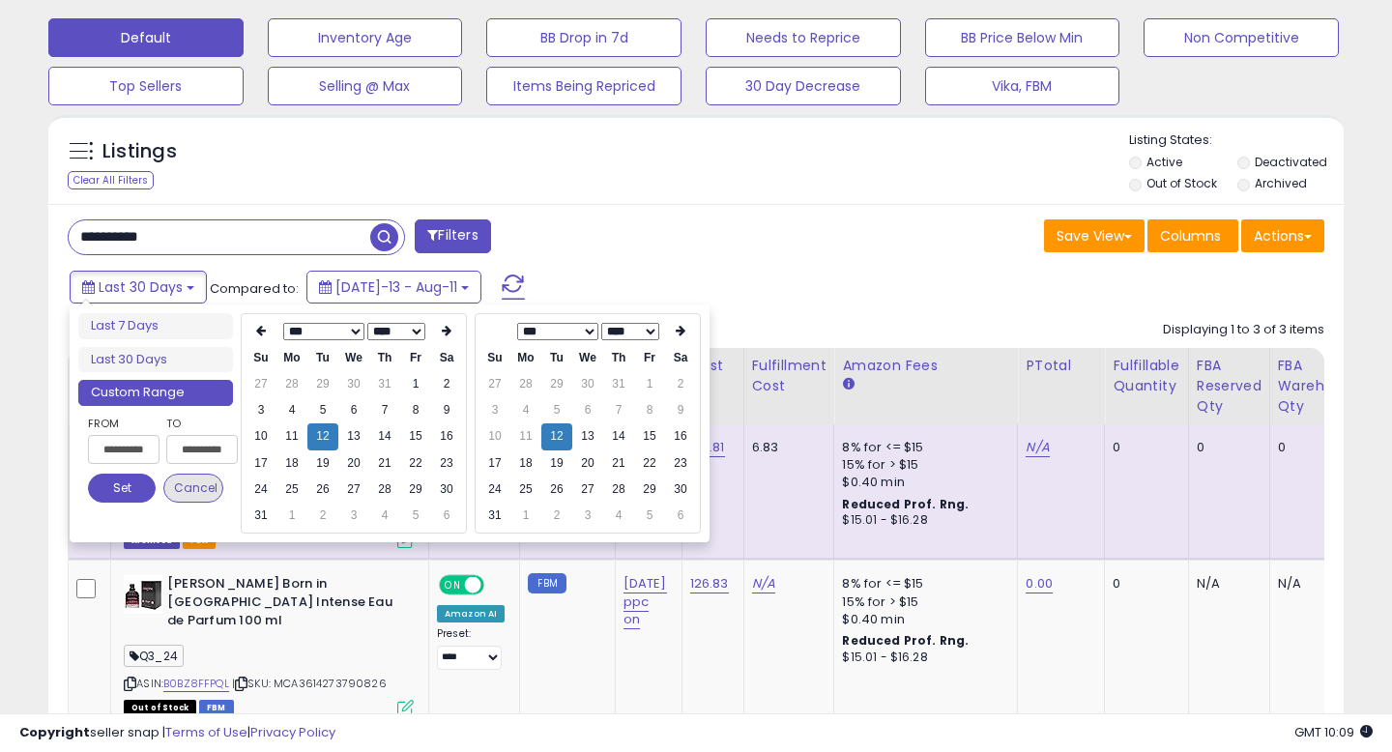
type input "**********"
click at [132, 484] on button "Set" at bounding box center [122, 488] width 68 height 29
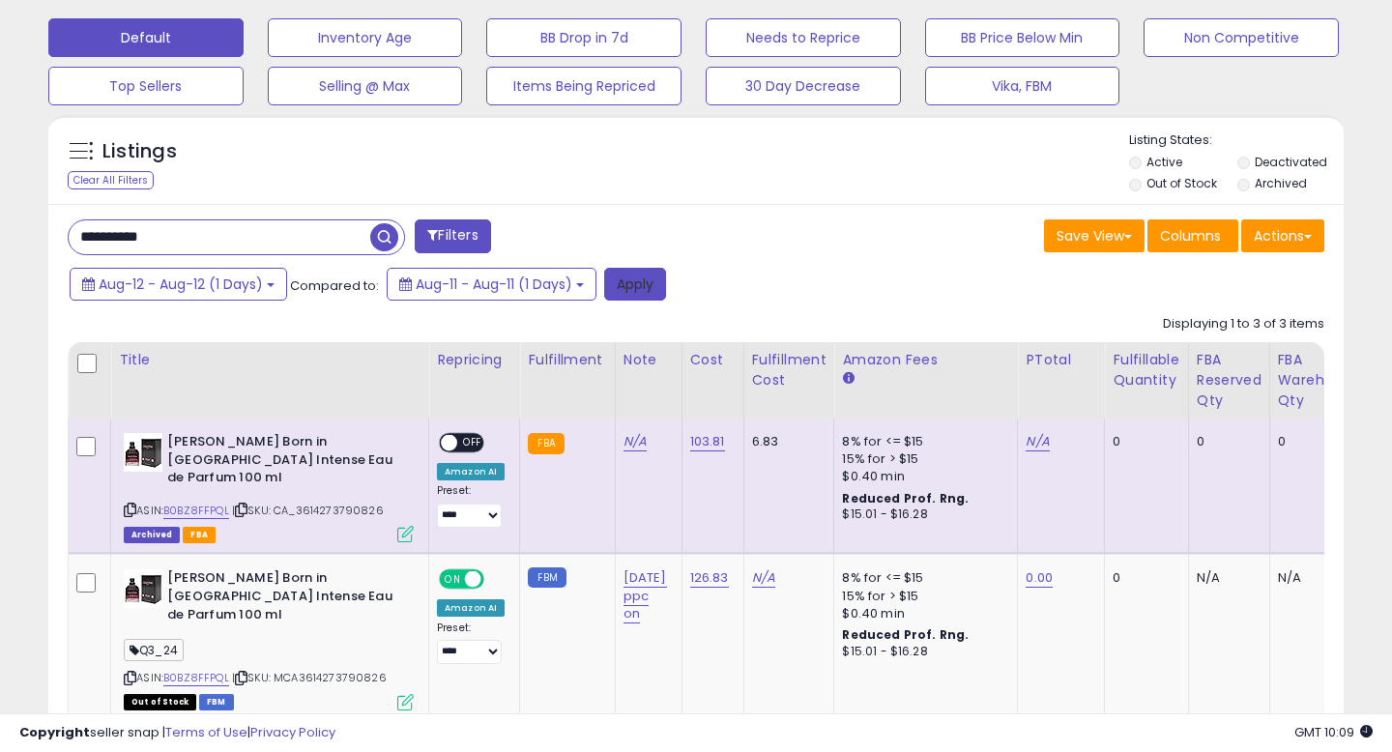
click at [643, 287] on button "Apply" at bounding box center [635, 284] width 62 height 33
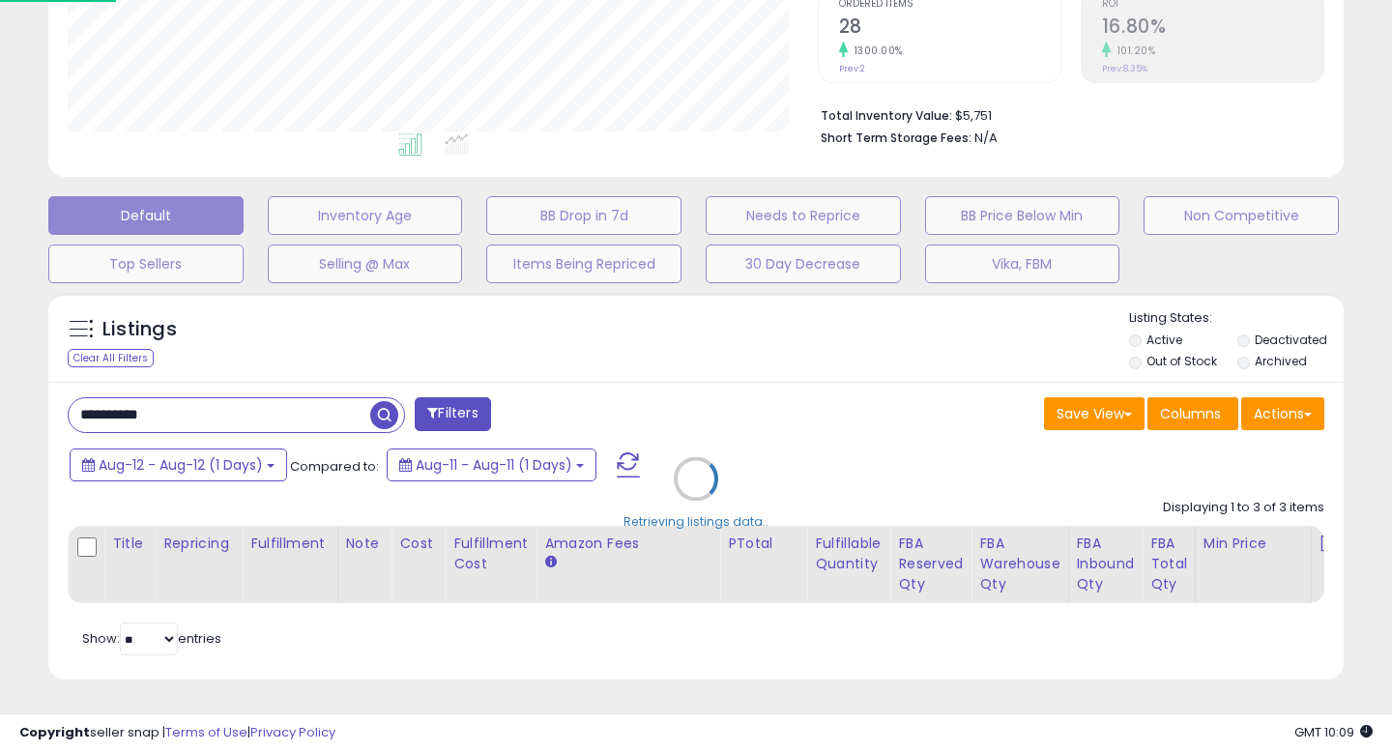
scroll to position [413, 0]
click at [140, 472] on div "Retrieving listings data.." at bounding box center [696, 493] width 1324 height 420
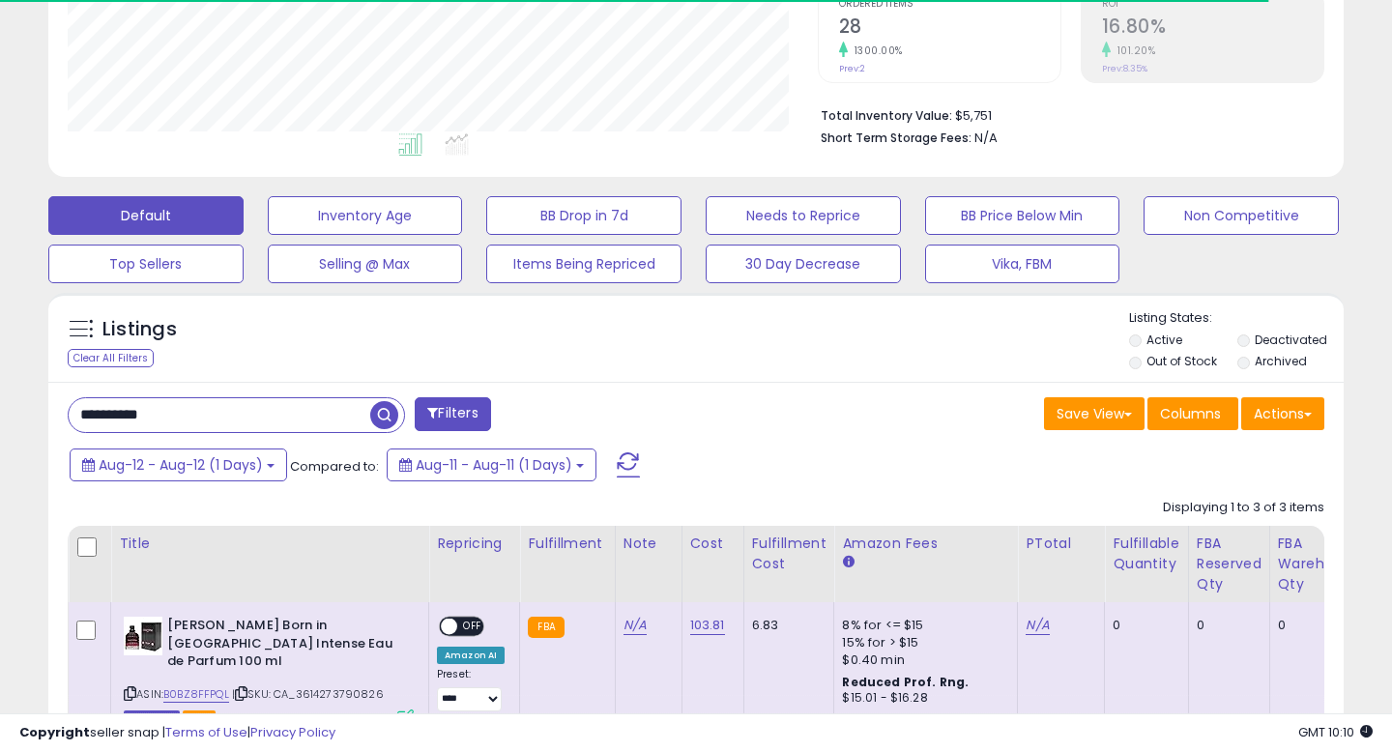
scroll to position [590, 0]
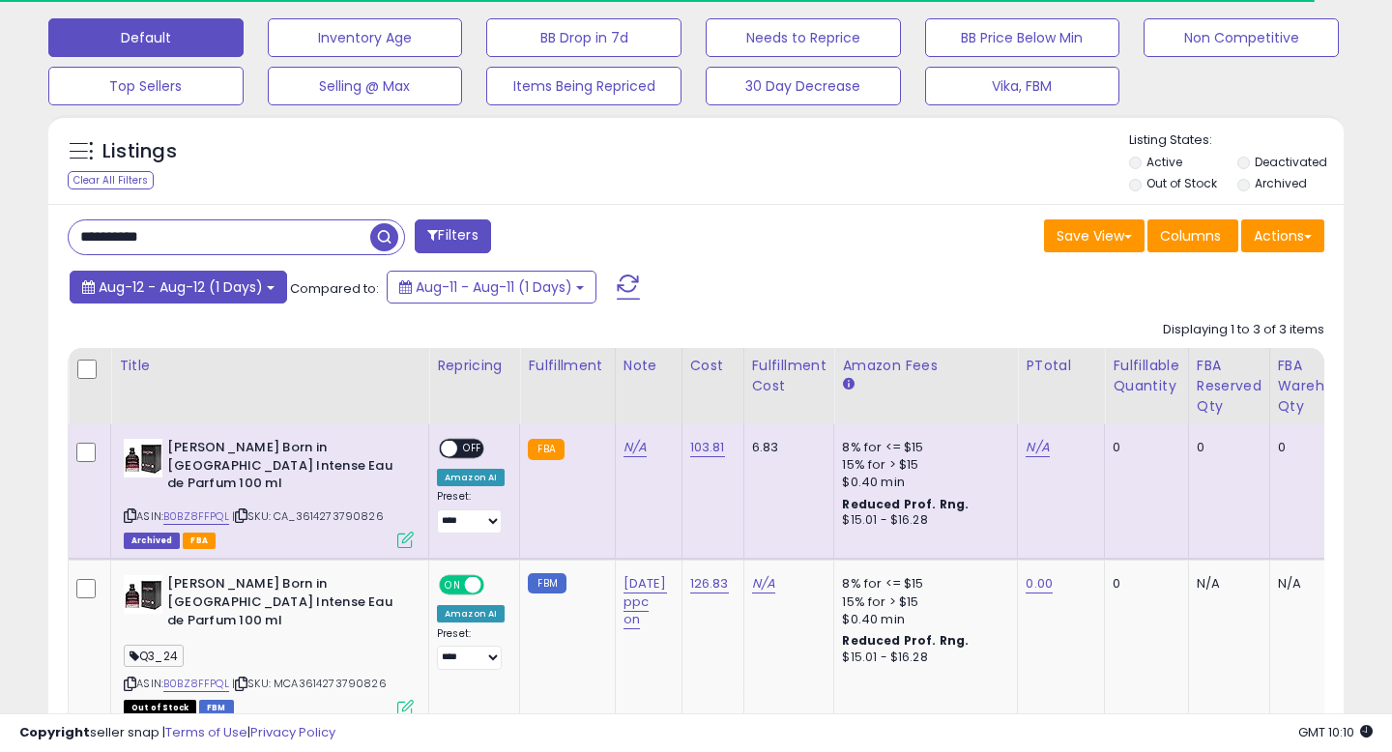
click at [140, 287] on span "Aug-12 - Aug-12 (1 Days)" at bounding box center [181, 286] width 164 height 19
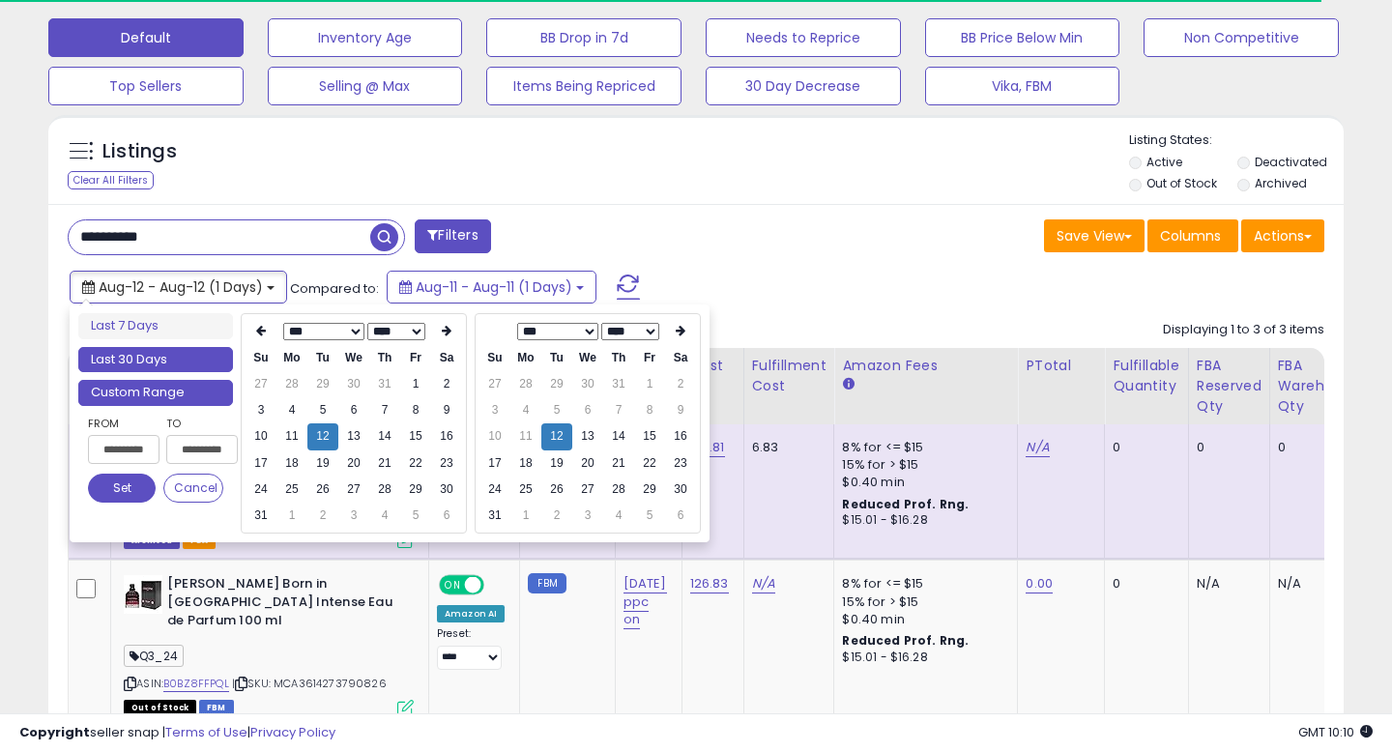
type input "**********"
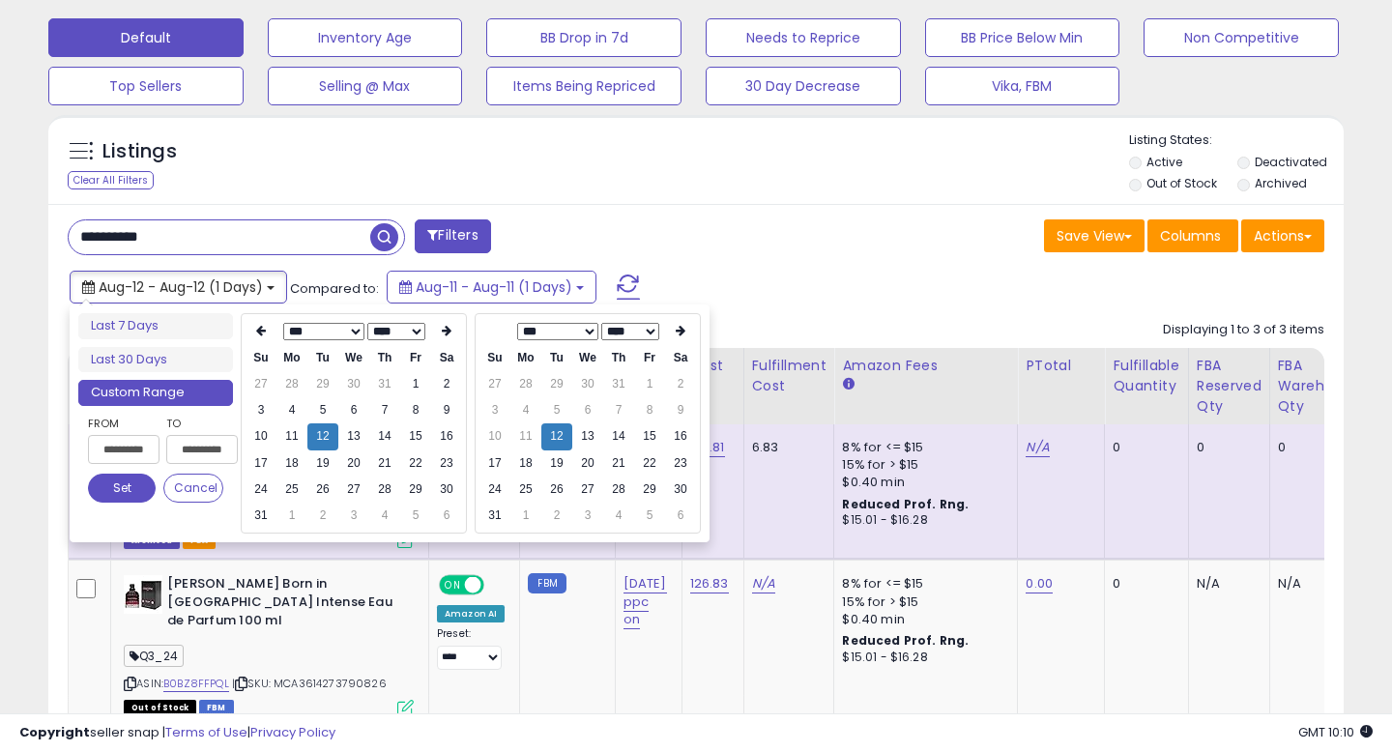
type input "**********"
click at [273, 335] on th at bounding box center [260, 331] width 31 height 27
click at [257, 336] on icon at bounding box center [261, 331] width 10 height 12
type input "**********"
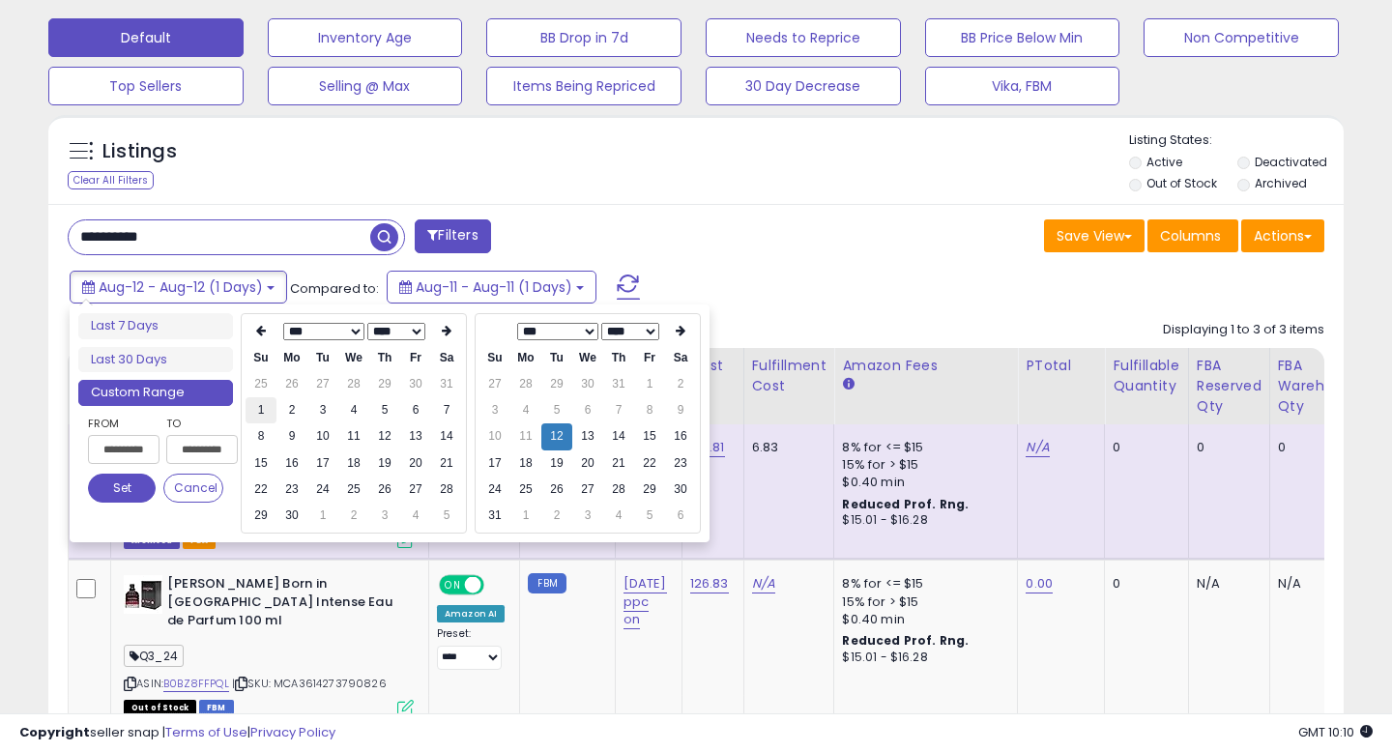
click at [253, 410] on td "1" at bounding box center [260, 410] width 31 height 26
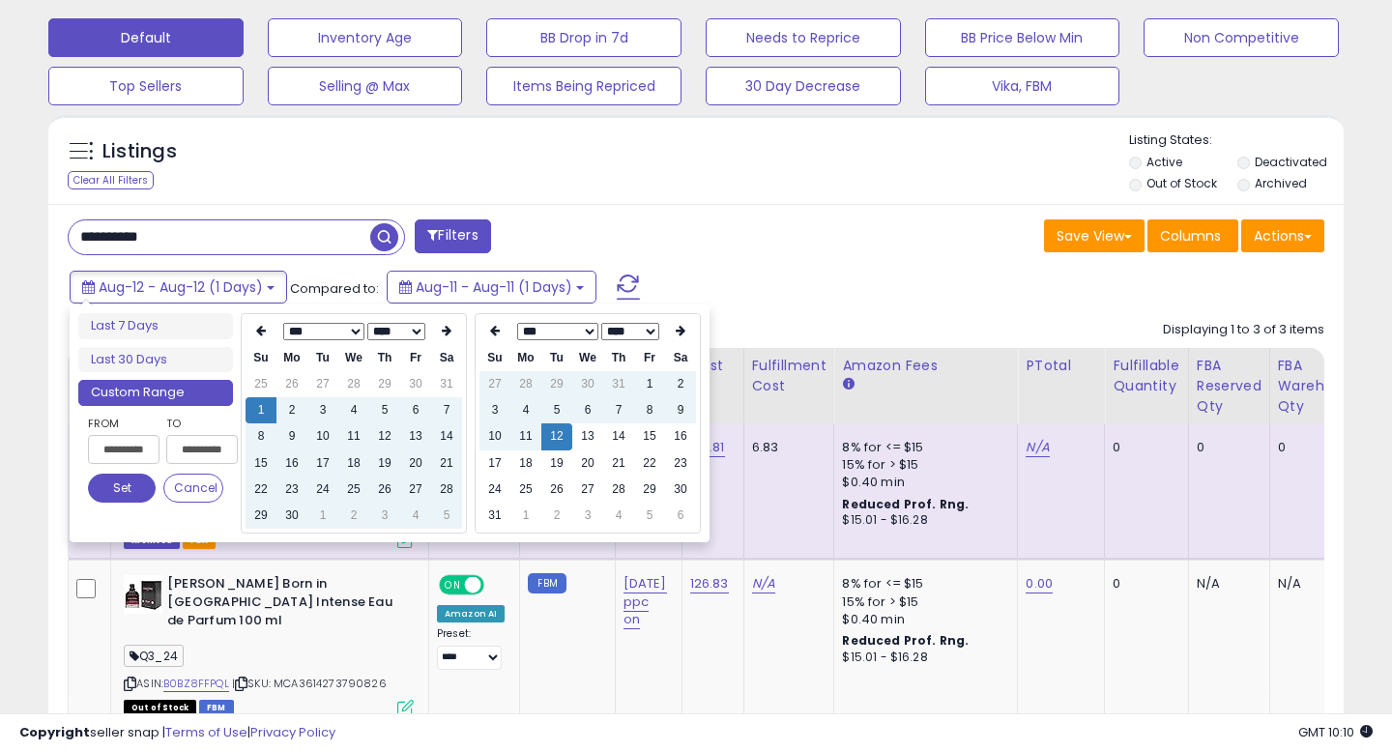
click at [118, 493] on button "Set" at bounding box center [122, 488] width 68 height 29
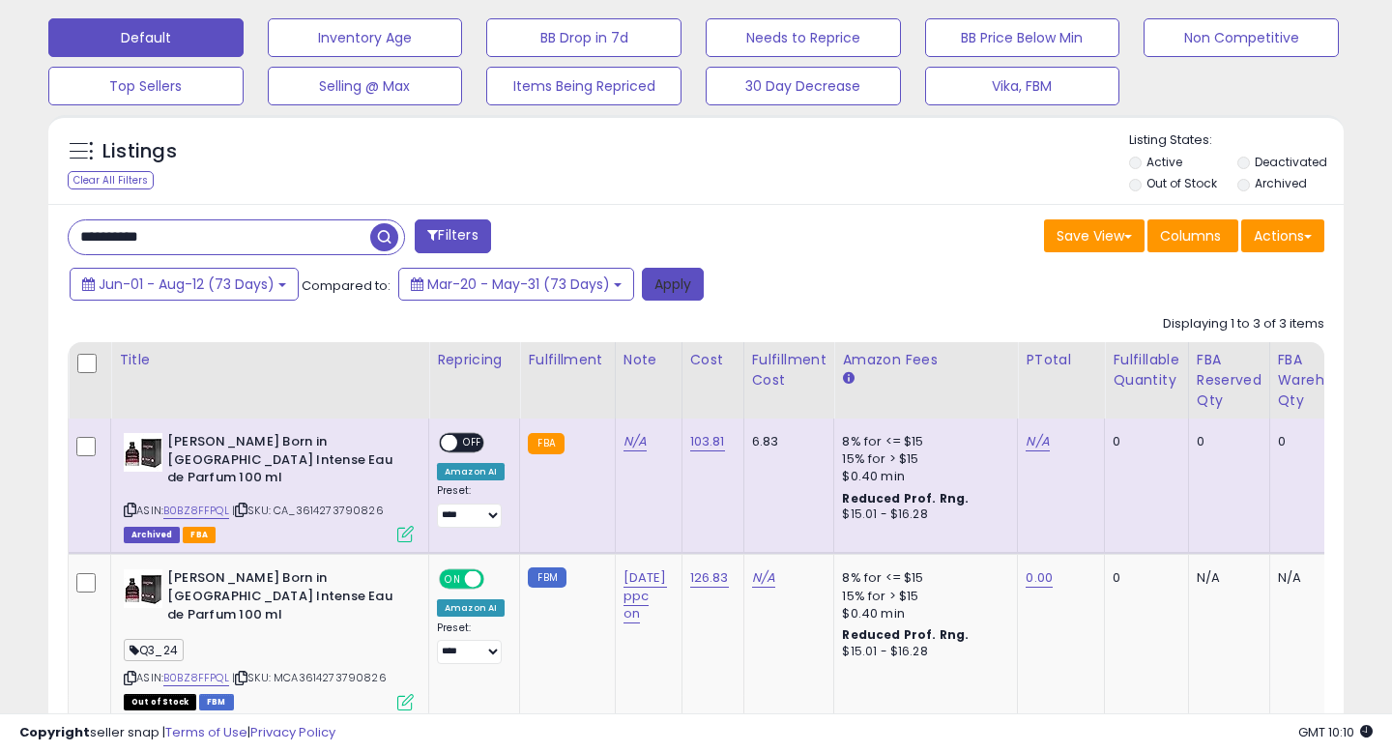
click at [645, 286] on button "Apply" at bounding box center [673, 284] width 62 height 33
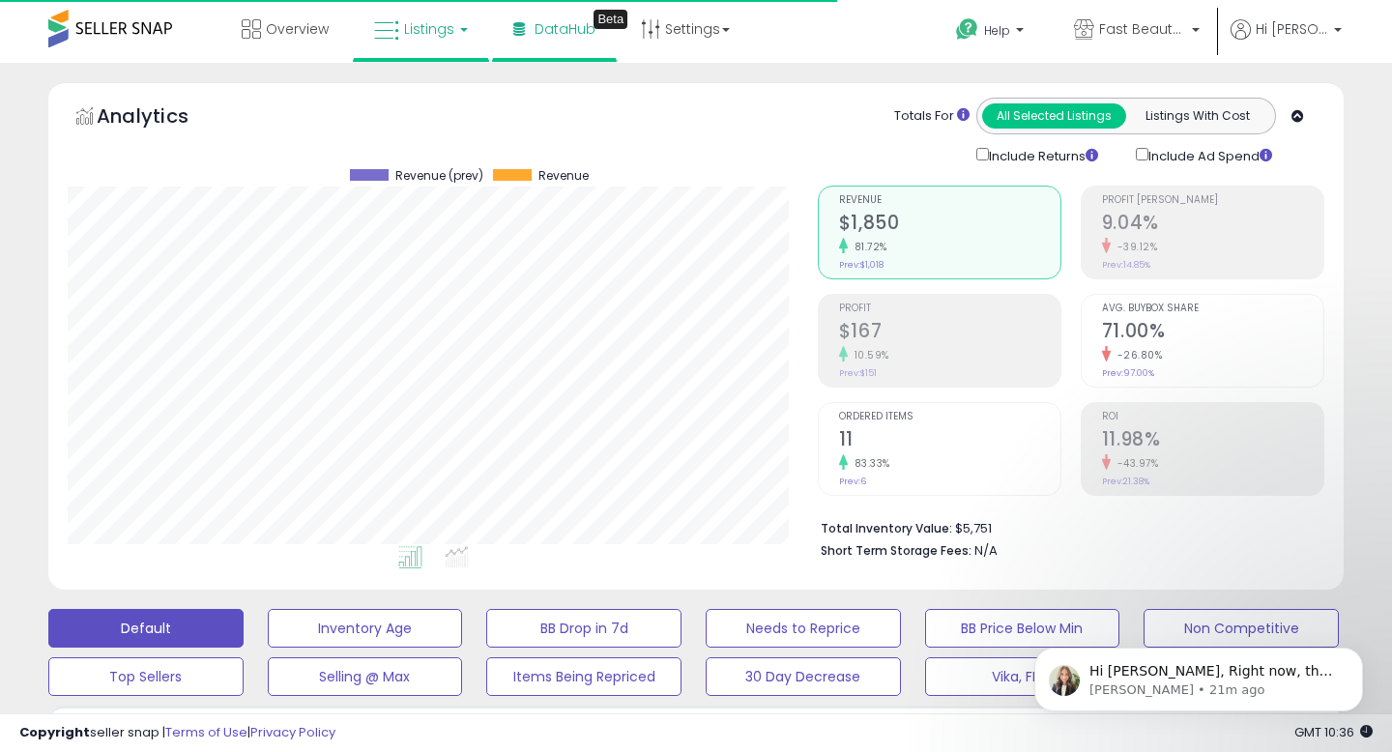
scroll to position [0, 0]
